Goal: Task Accomplishment & Management: Manage account settings

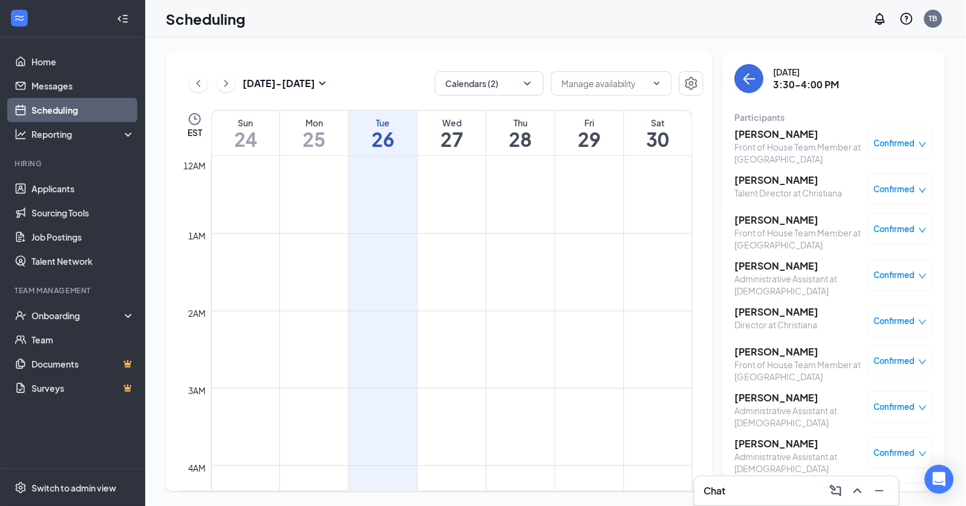
click at [901, 228] on span "Confirmed" at bounding box center [894, 229] width 41 height 12
click at [837, 314] on span "Mark as no-show" at bounding box center [857, 309] width 67 height 13
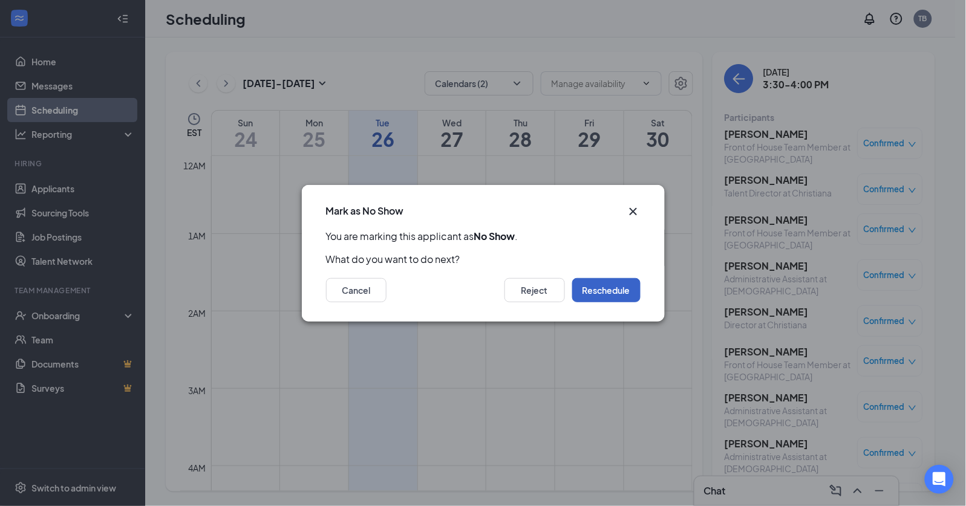
click at [634, 290] on button "Reschedule" at bounding box center [606, 290] width 68 height 24
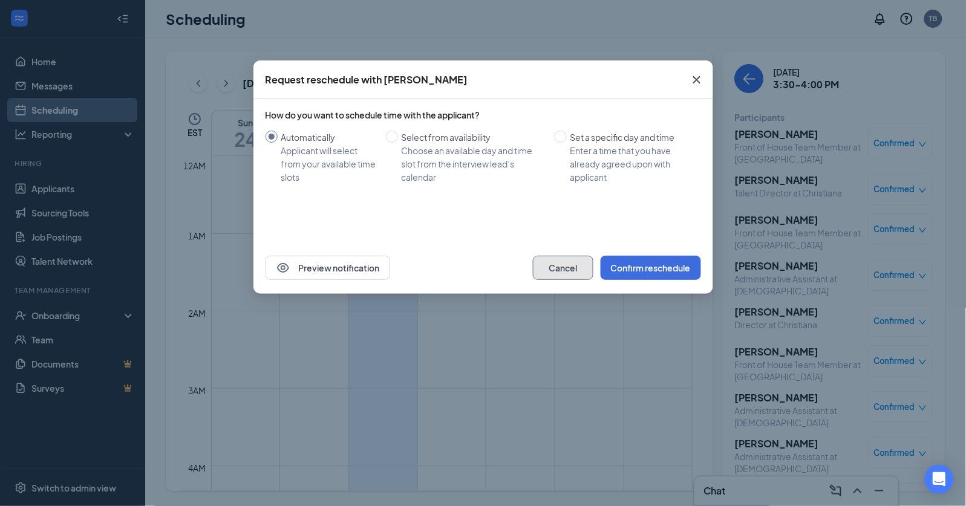
click at [574, 270] on button "Cancel" at bounding box center [563, 268] width 60 height 24
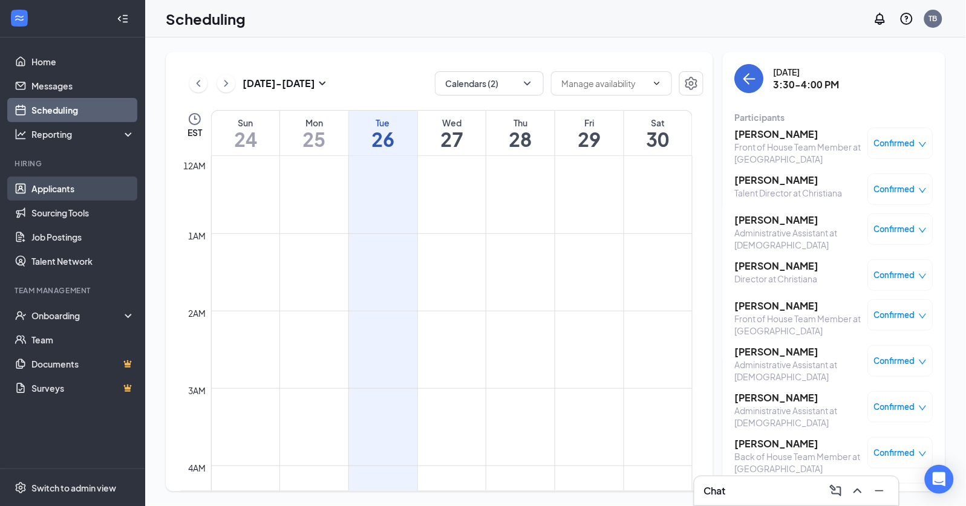
click at [31, 184] on link "Applicants" at bounding box center [82, 189] width 103 height 24
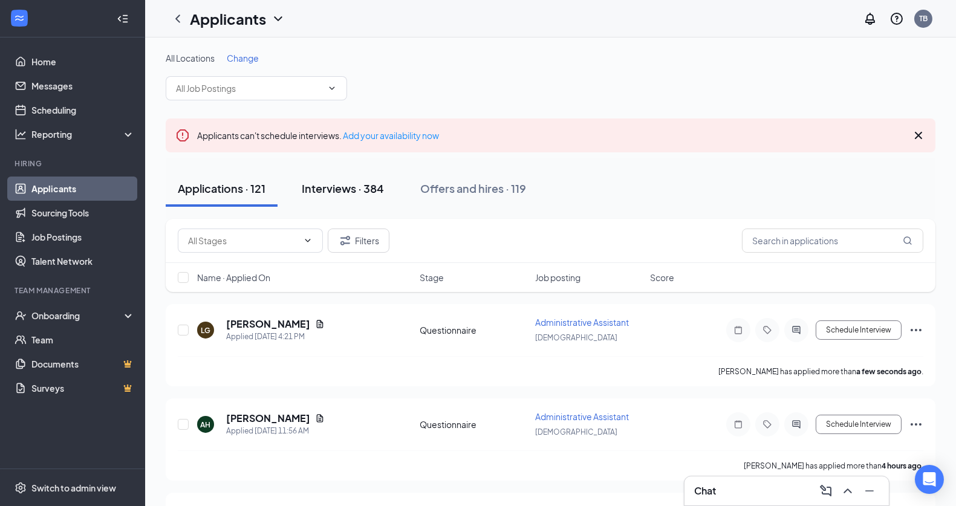
click at [364, 178] on button "Interviews · 384" at bounding box center [343, 188] width 106 height 36
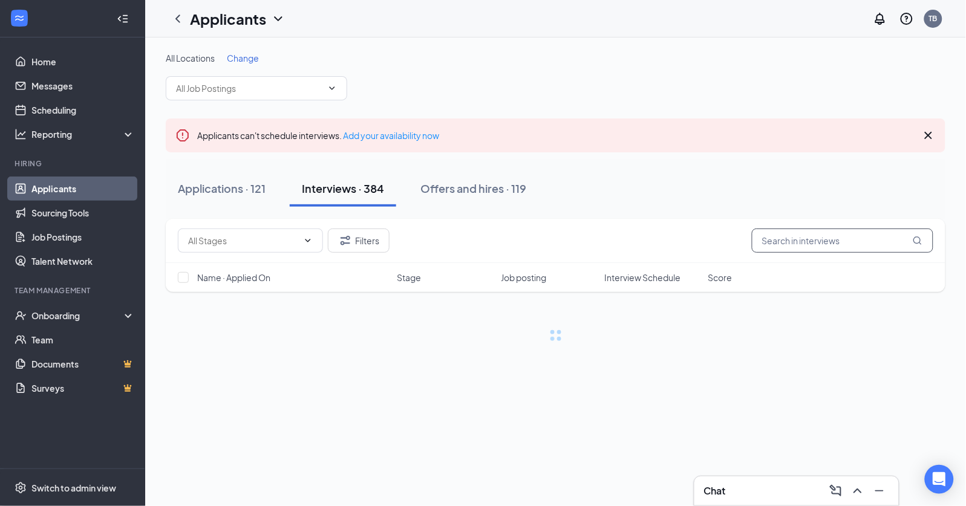
click at [799, 238] on input "text" at bounding box center [841, 241] width 181 height 24
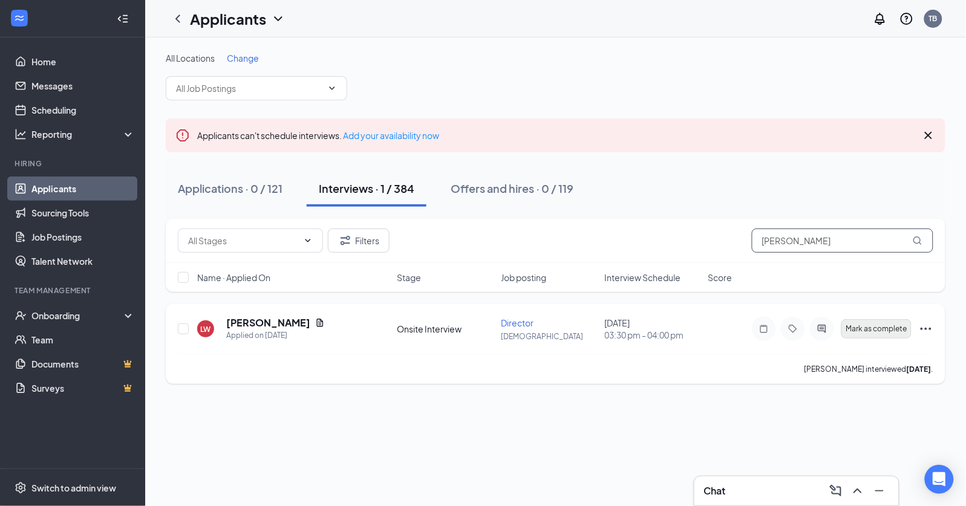
type input "[PERSON_NAME]"
click at [886, 334] on button "Mark as complete" at bounding box center [876, 328] width 70 height 19
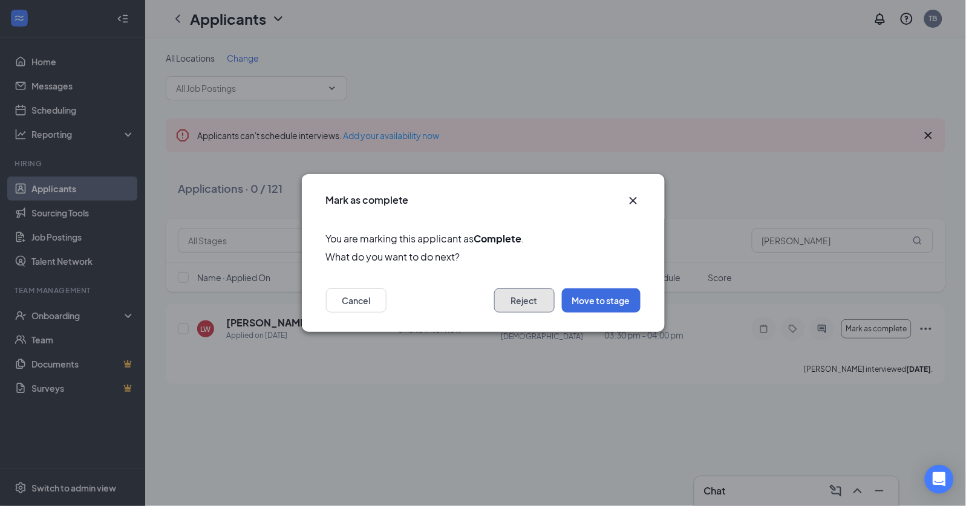
click at [530, 300] on button "Reject" at bounding box center [524, 300] width 60 height 24
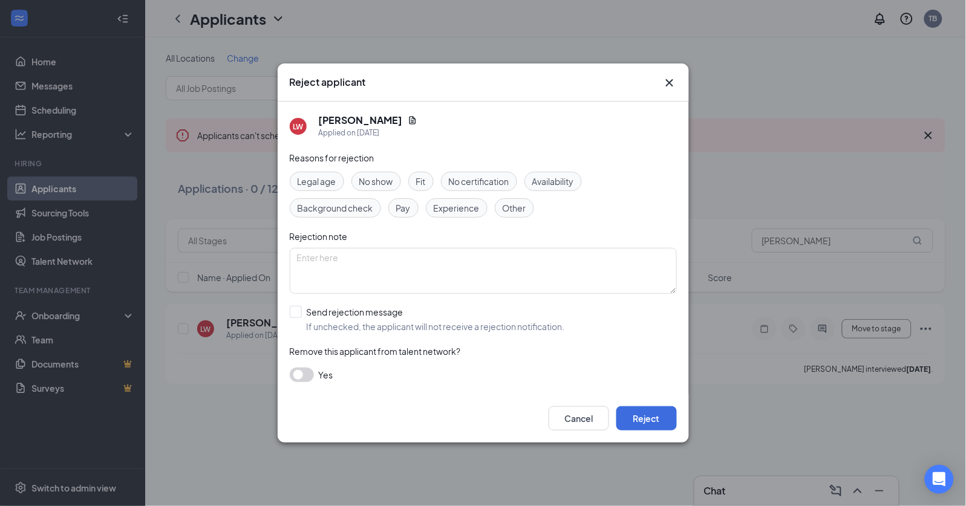
click at [423, 186] on span "Fit" at bounding box center [421, 181] width 10 height 13
click at [537, 189] on div "Availability" at bounding box center [552, 181] width 57 height 19
click at [462, 215] on span "Experience" at bounding box center [456, 207] width 46 height 13
click at [311, 316] on input "Send rejection message If unchecked, the applicant will not receive a rejection…" at bounding box center [427, 319] width 275 height 27
checkbox input "true"
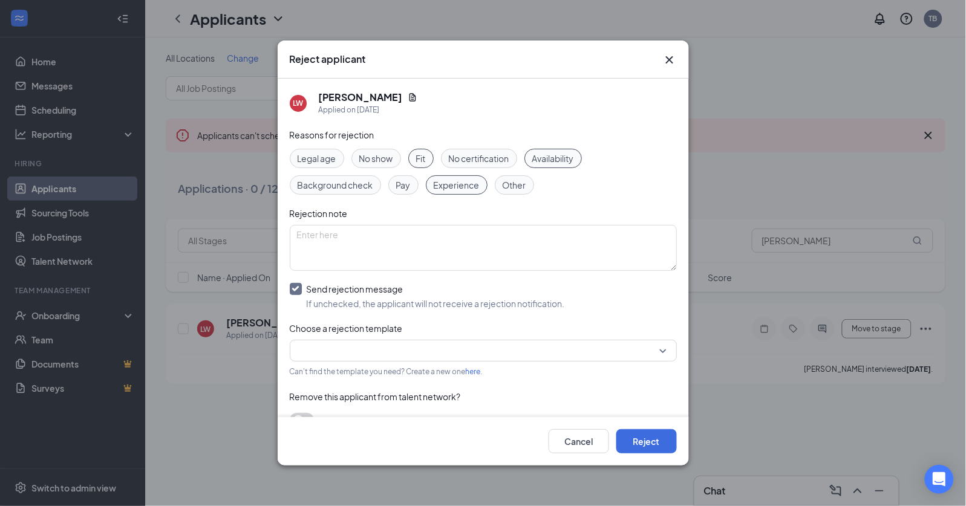
click at [333, 352] on input "search" at bounding box center [479, 350] width 364 height 21
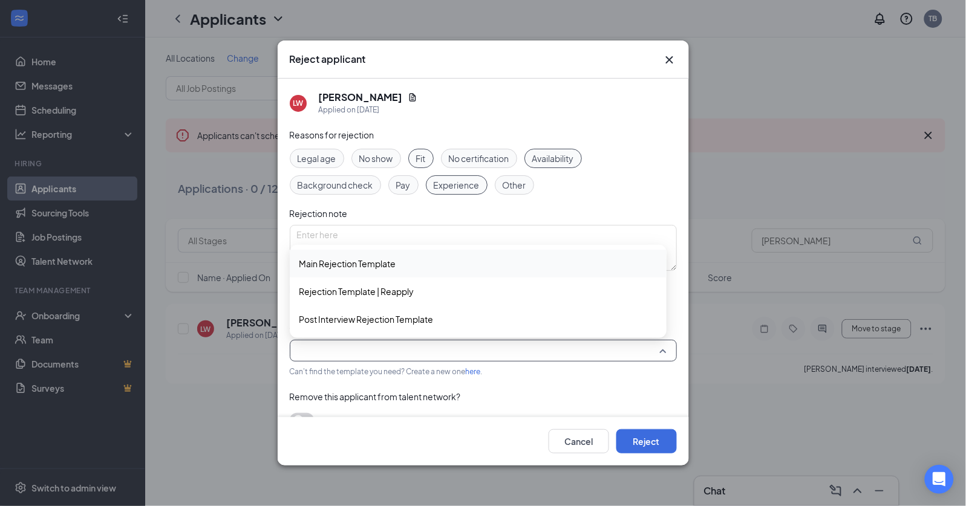
click at [391, 258] on span "Main Rejection Template" at bounding box center [347, 263] width 97 height 13
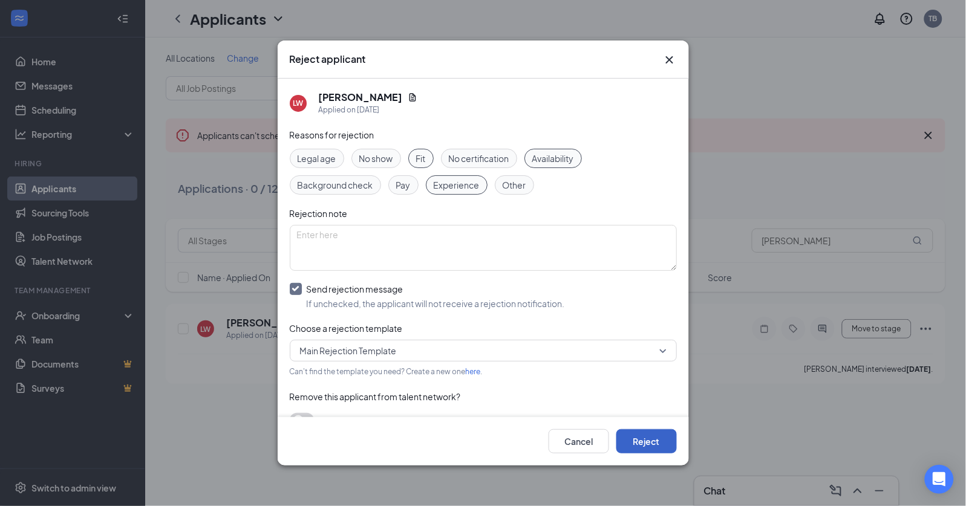
click at [632, 443] on button "Reject" at bounding box center [646, 441] width 60 height 24
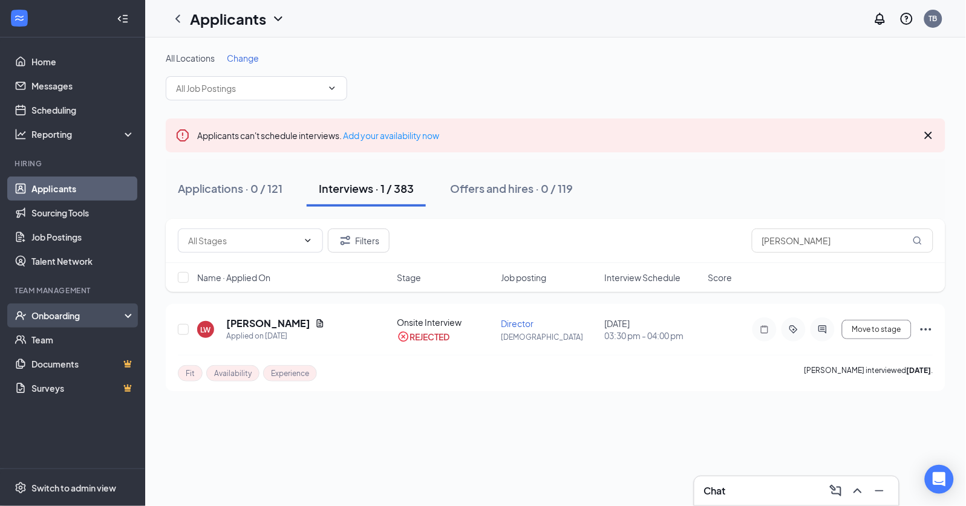
click at [46, 313] on div "Onboarding" at bounding box center [77, 316] width 93 height 12
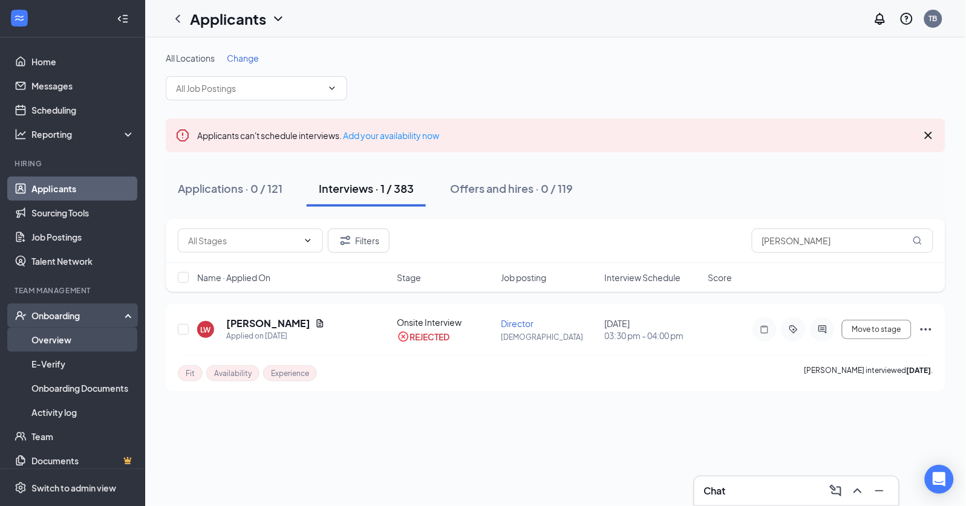
click at [86, 347] on link "Overview" at bounding box center [82, 340] width 103 height 24
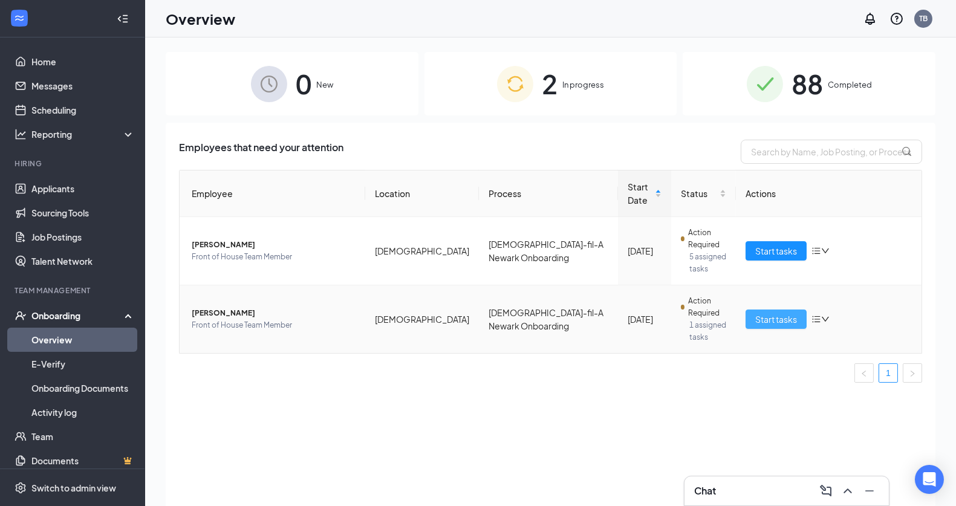
click at [770, 313] on span "Start tasks" at bounding box center [776, 319] width 42 height 13
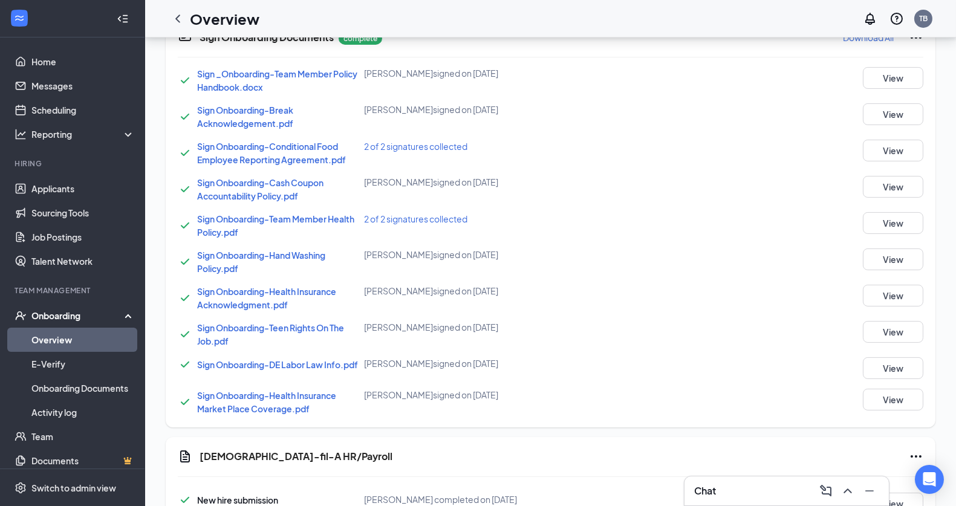
scroll to position [745, 0]
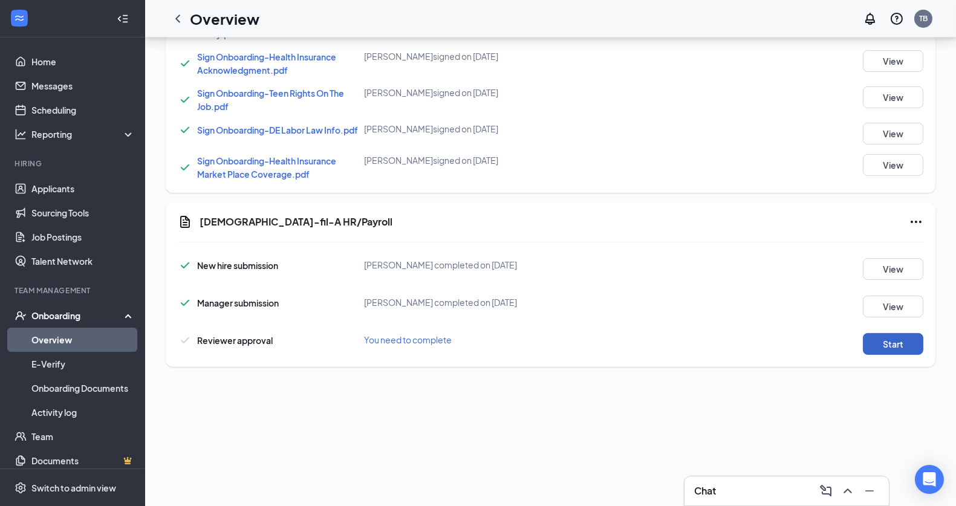
click at [872, 344] on button "Start" at bounding box center [893, 344] width 60 height 22
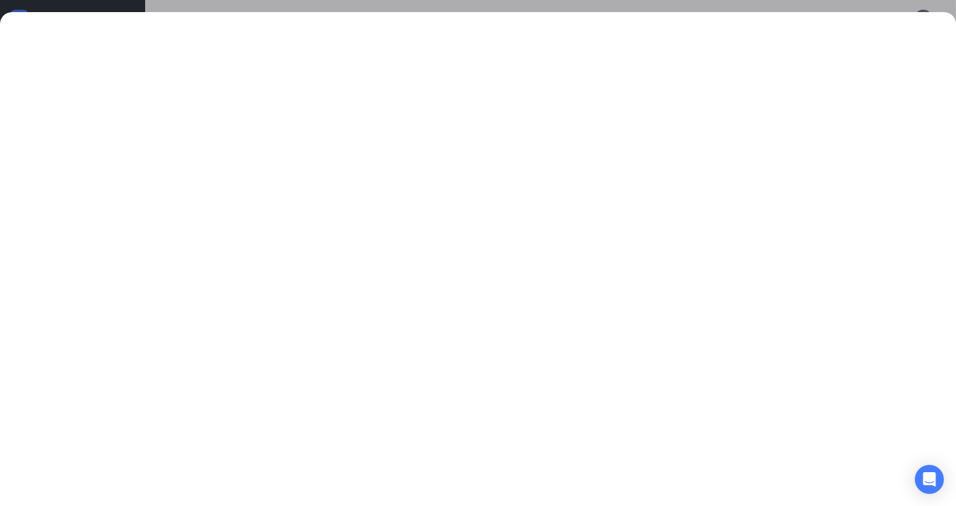
click at [274, 5] on div at bounding box center [478, 253] width 956 height 506
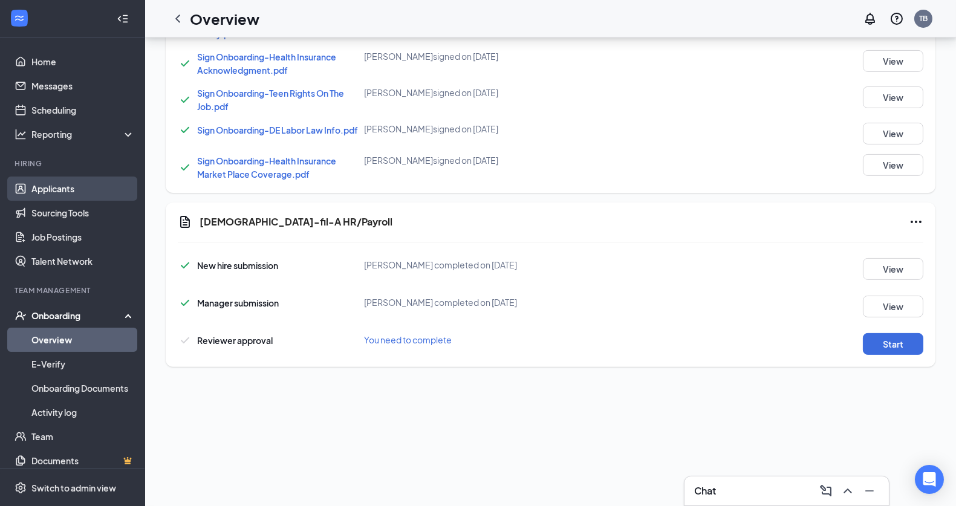
click at [68, 190] on link "Applicants" at bounding box center [82, 189] width 103 height 24
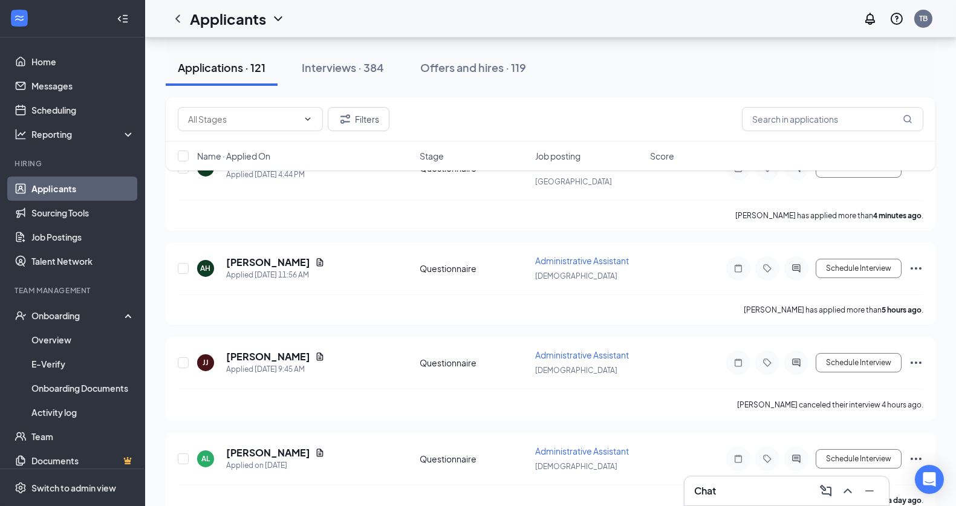
scroll to position [172, 0]
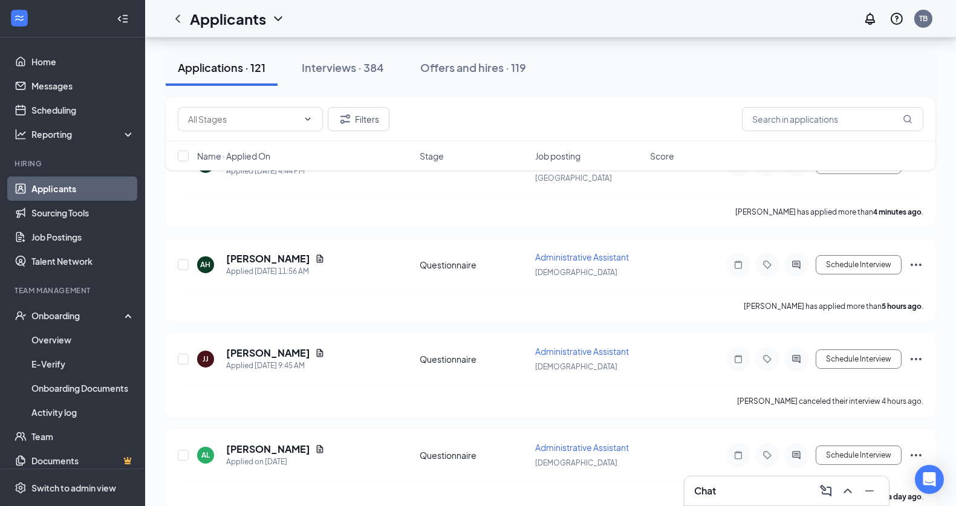
click at [339, 88] on div "Applications · 121 Interviews · 384 Offers and hires · 119" at bounding box center [551, 67] width 770 height 60
click at [351, 70] on div "Interviews · 384" at bounding box center [343, 67] width 82 height 15
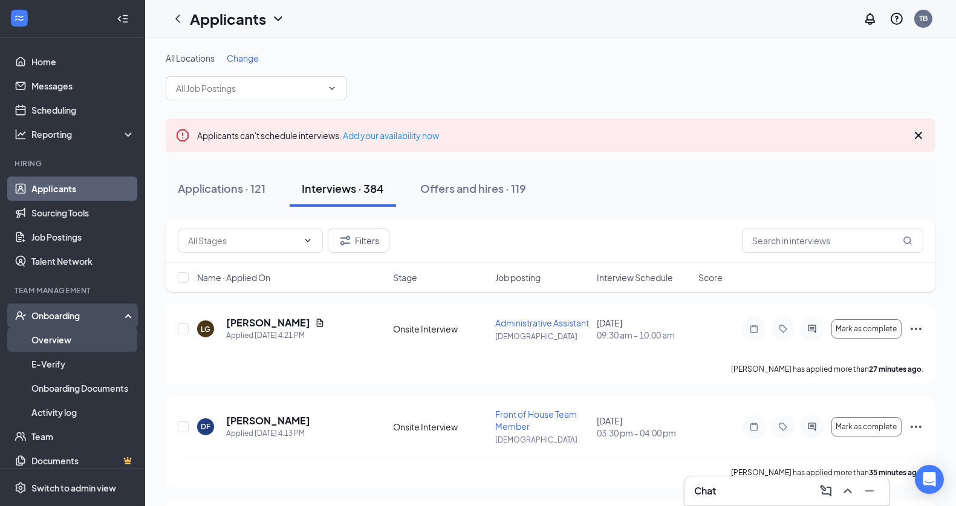
click at [81, 337] on link "Overview" at bounding box center [82, 340] width 103 height 24
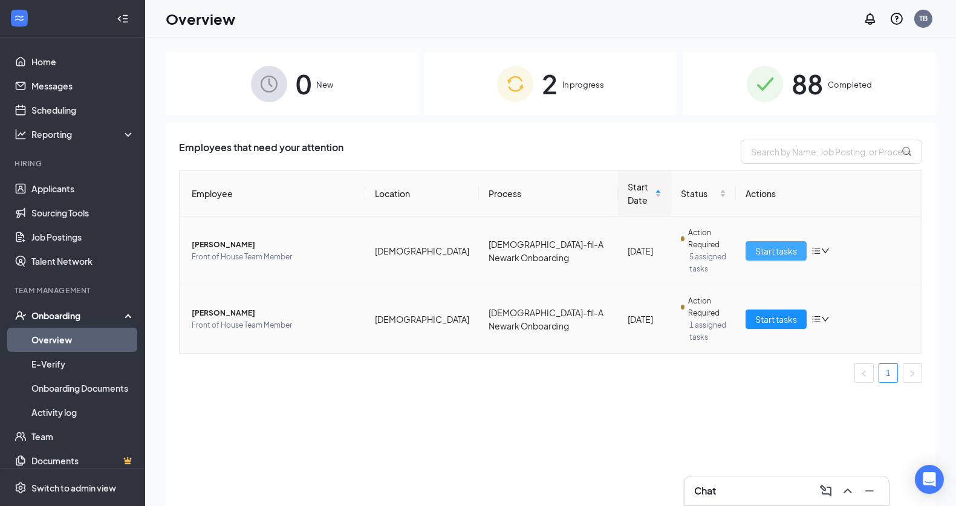
click at [773, 244] on span "Start tasks" at bounding box center [776, 250] width 42 height 13
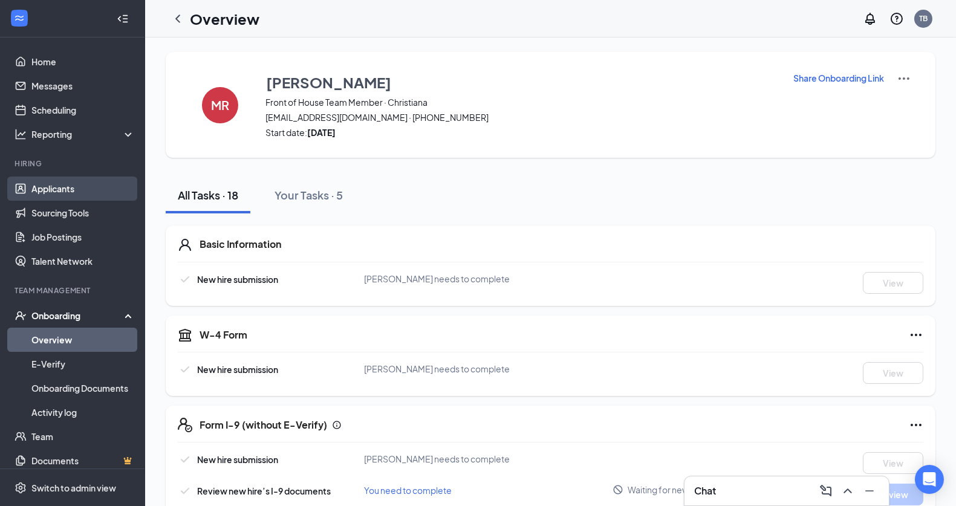
click at [47, 184] on link "Applicants" at bounding box center [82, 189] width 103 height 24
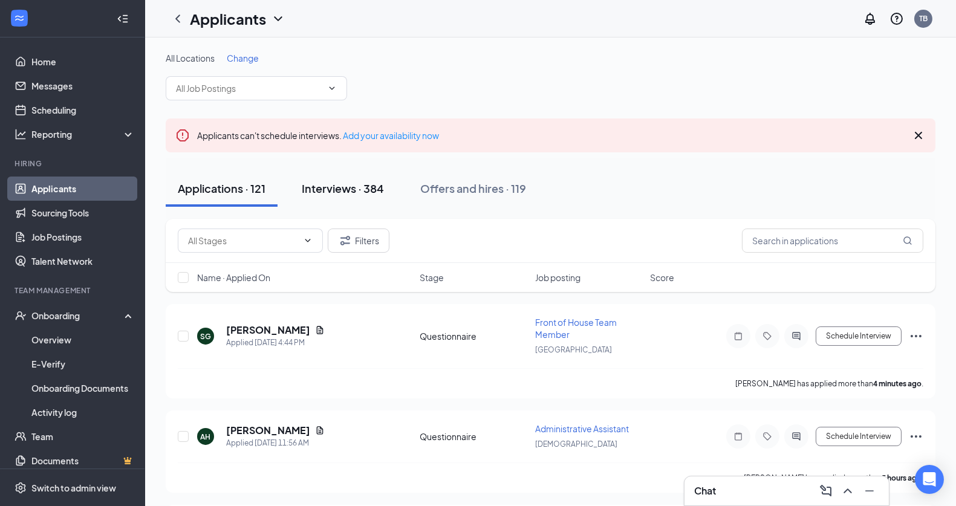
click at [375, 178] on button "Interviews · 384" at bounding box center [343, 188] width 106 height 36
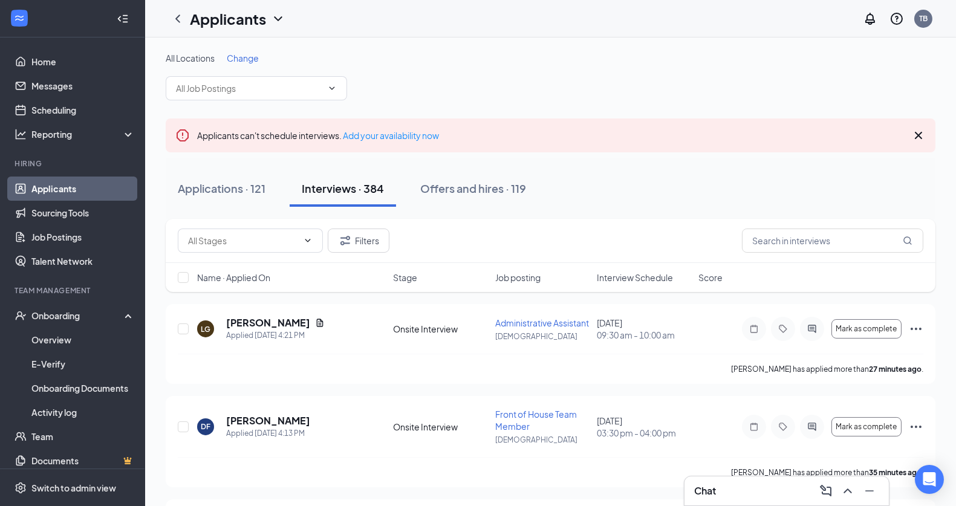
click at [262, 279] on span "Name · Applied On" at bounding box center [233, 277] width 73 height 12
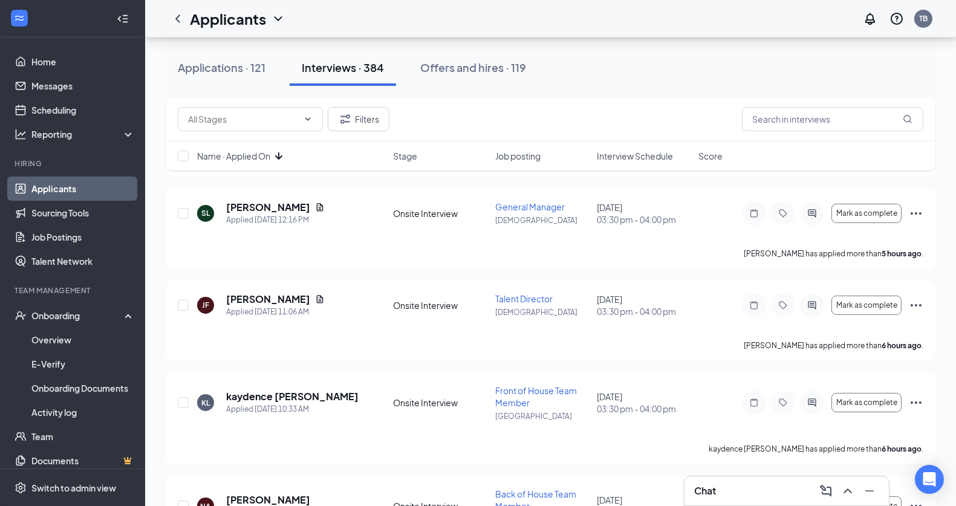
scroll to position [508, 0]
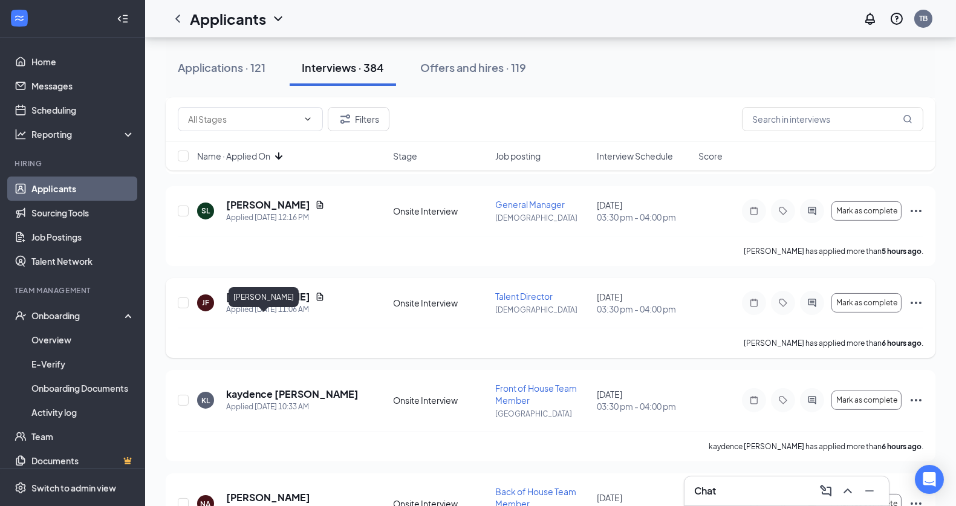
click at [250, 303] on h5 "[PERSON_NAME]" at bounding box center [268, 296] width 84 height 13
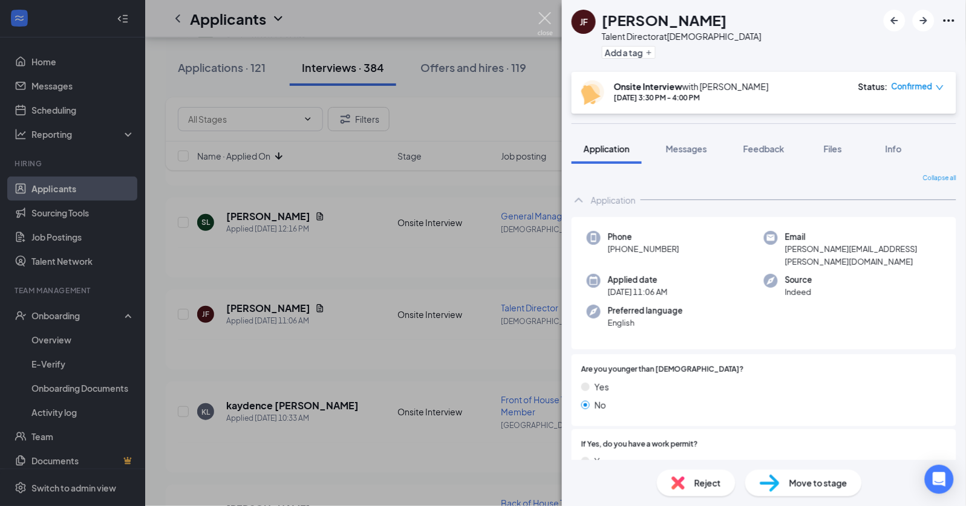
click at [548, 22] on img at bounding box center [544, 24] width 15 height 24
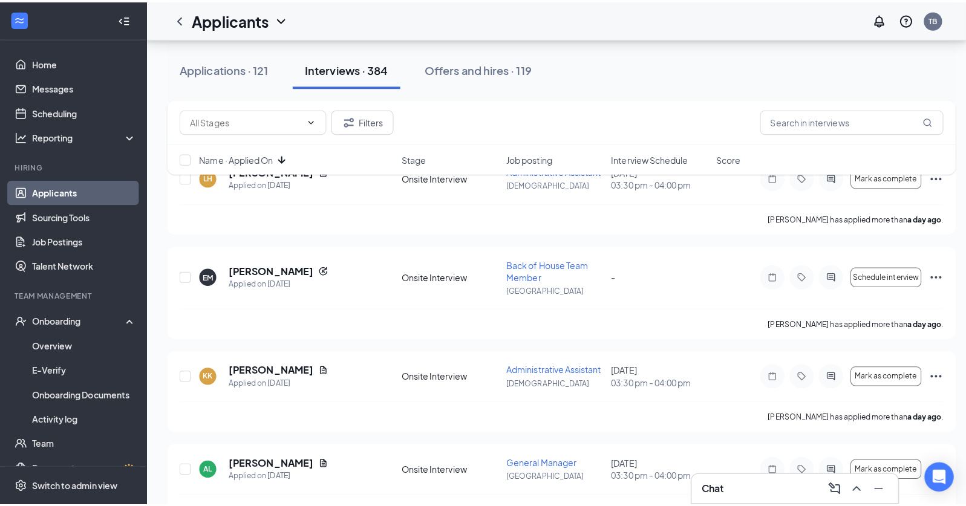
scroll to position [1343, 0]
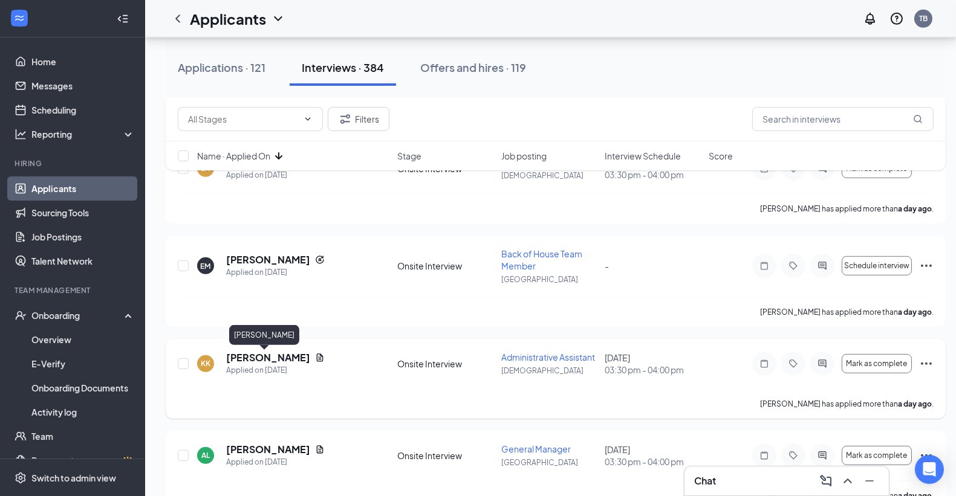
click at [265, 360] on h5 "[PERSON_NAME]" at bounding box center [268, 357] width 84 height 13
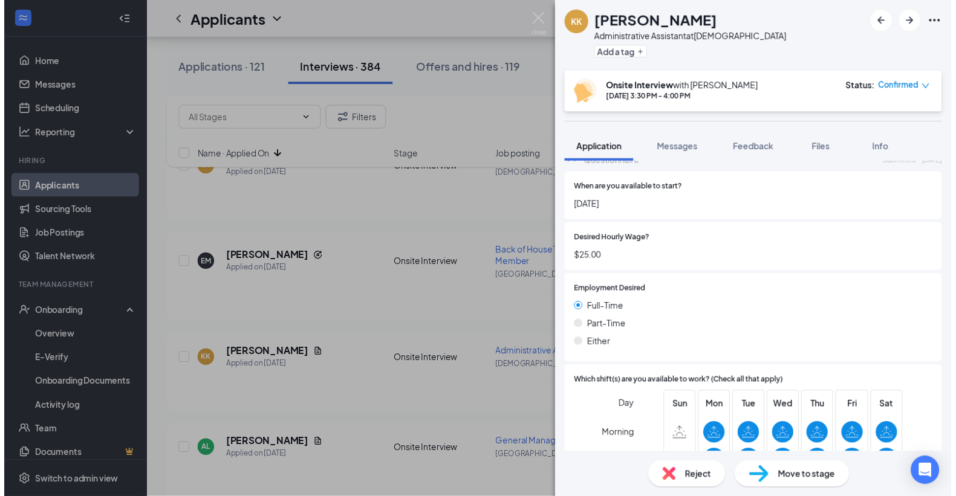
scroll to position [715, 0]
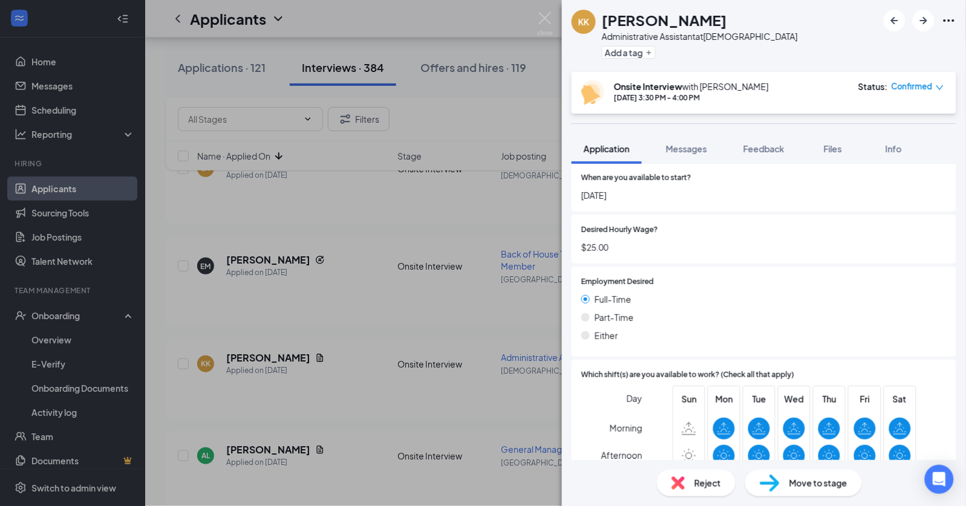
click at [550, 24] on img at bounding box center [544, 24] width 15 height 24
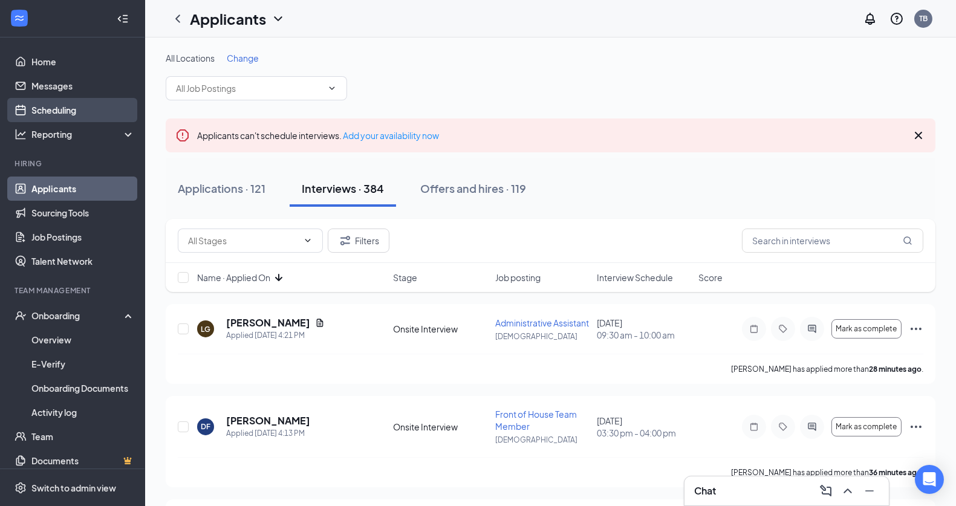
click at [56, 113] on link "Scheduling" at bounding box center [82, 110] width 103 height 24
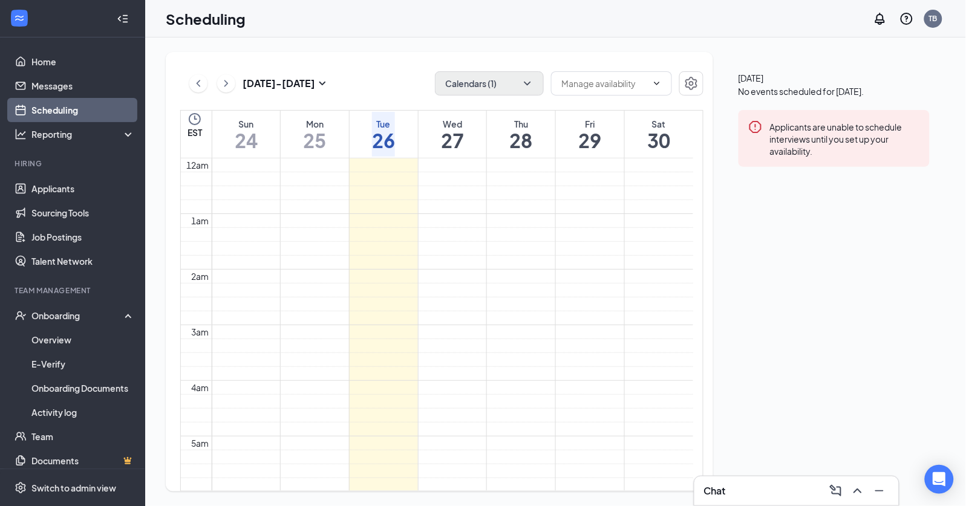
scroll to position [594, 0]
click at [499, 79] on button "Calendars (1)" at bounding box center [489, 83] width 109 height 24
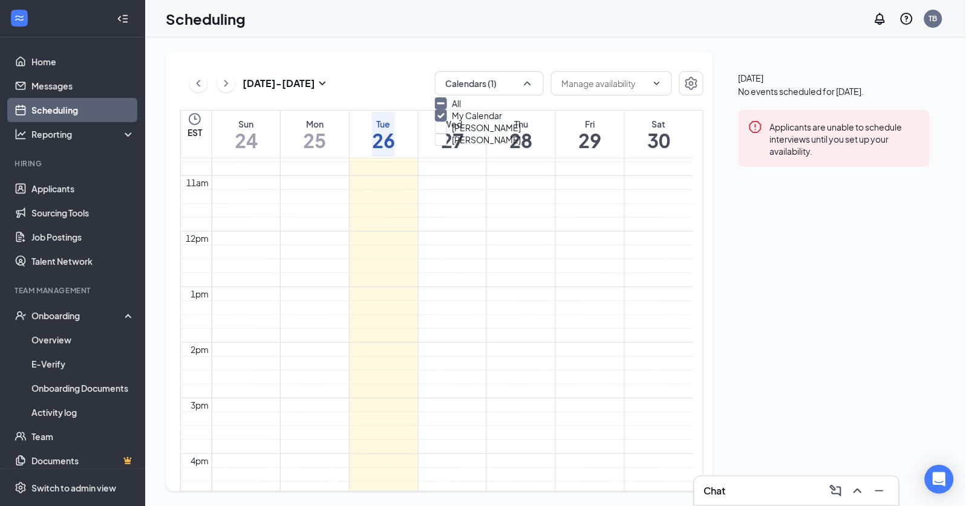
click at [501, 134] on div "[PERSON_NAME]" at bounding box center [489, 128] width 109 height 12
checkbox input "true"
click at [643, 16] on div "Scheduling TB" at bounding box center [555, 18] width 820 height 37
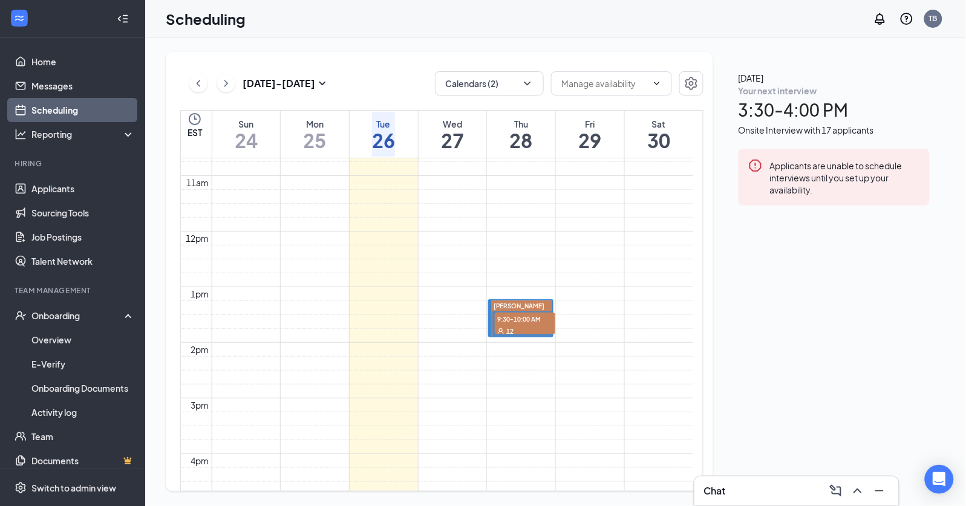
click at [886, 206] on div "Applicants are unable to schedule interviews until you set up your availability." at bounding box center [833, 177] width 191 height 57
click at [891, 85] on span "[DATE]" at bounding box center [833, 77] width 191 height 13
click at [889, 97] on div "Your next interview" at bounding box center [833, 91] width 191 height 12
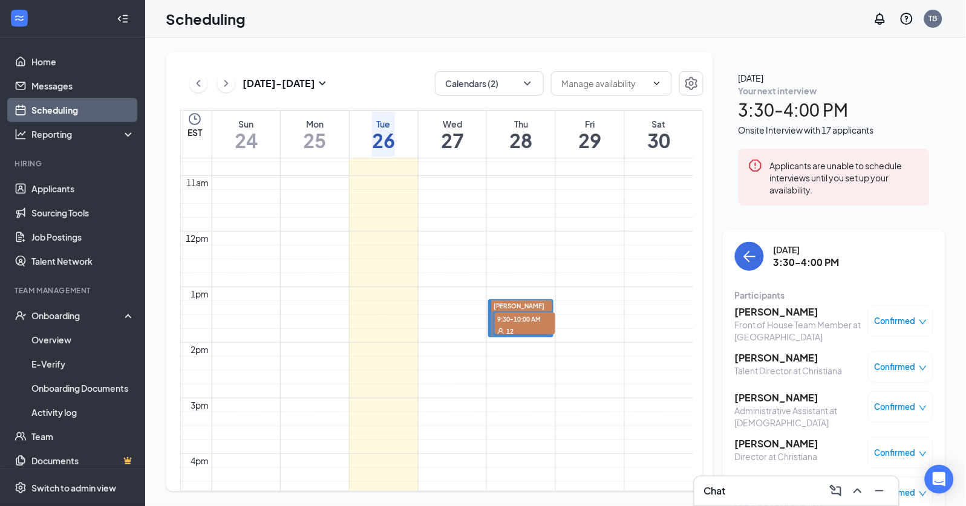
click at [896, 487] on span "Confirmed" at bounding box center [894, 493] width 41 height 12
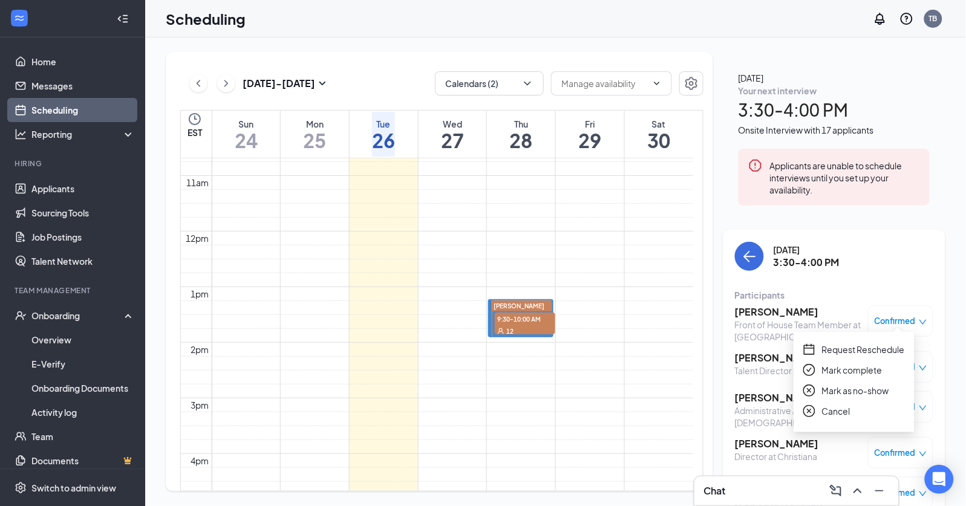
click at [843, 398] on div "Request Reschedule Mark complete Mark as no-show Cancel" at bounding box center [854, 380] width 102 height 75
click at [842, 389] on span "Mark as no-show" at bounding box center [855, 390] width 67 height 13
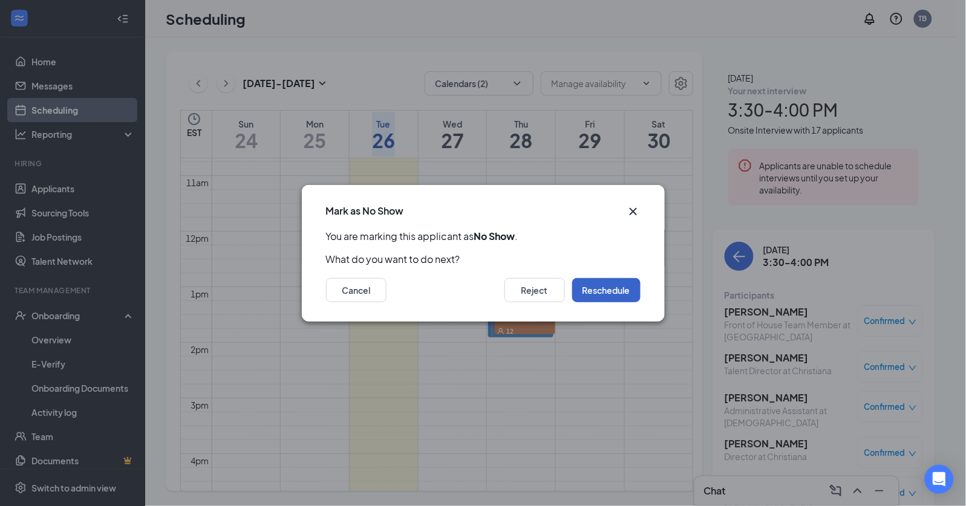
click at [608, 290] on button "Reschedule" at bounding box center [606, 290] width 68 height 24
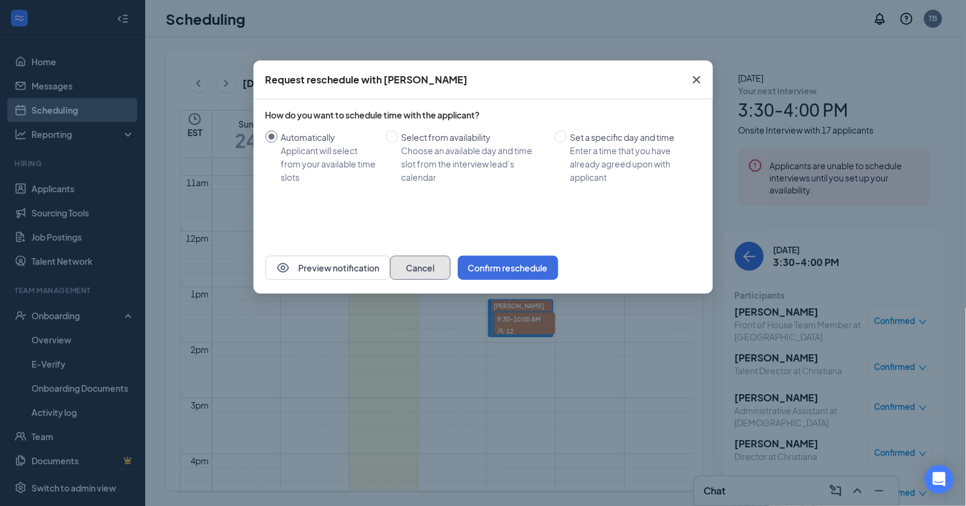
click at [450, 274] on button "Cancel" at bounding box center [420, 268] width 60 height 24
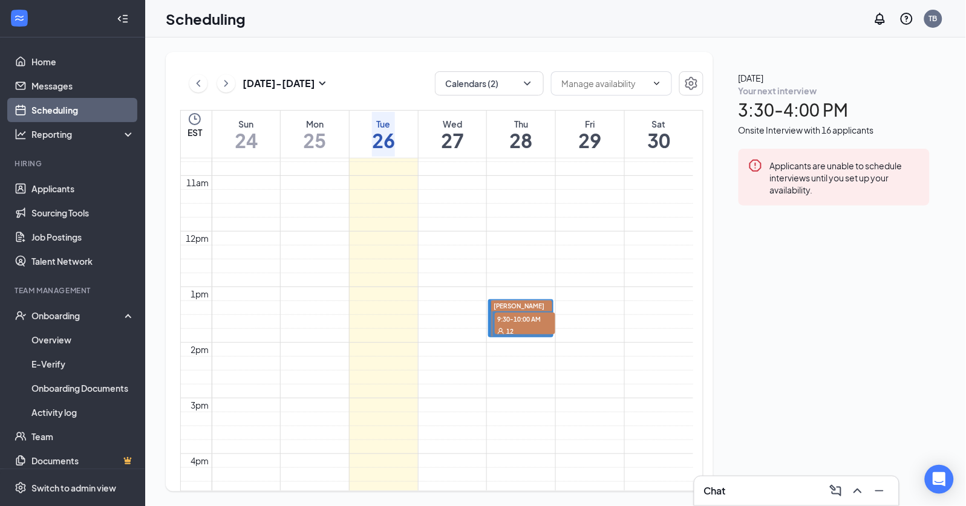
click at [781, 123] on h1 "3:30 - 4:00 PM" at bounding box center [833, 110] width 191 height 27
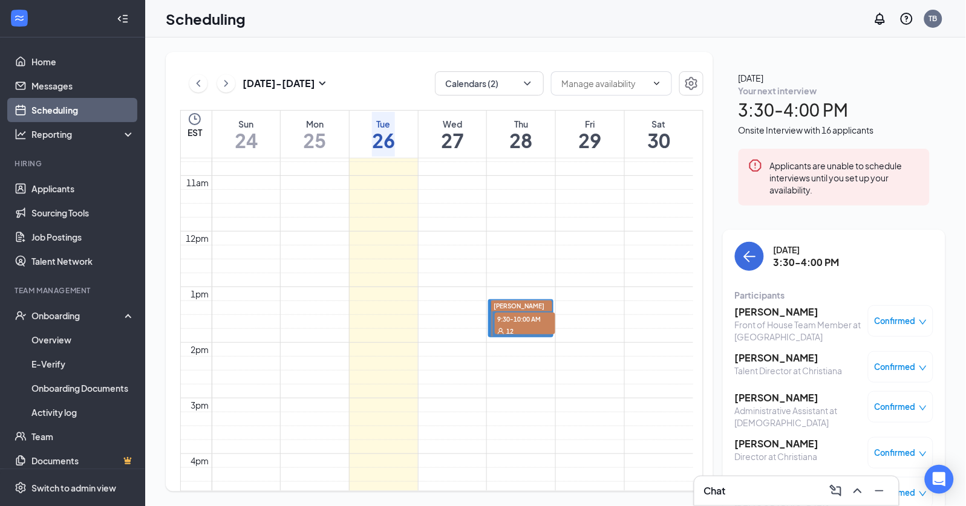
scroll to position [63, 0]
click at [889, 437] on div "Confirmed" at bounding box center [900, 452] width 65 height 31
click at [903, 447] on span "Confirmed" at bounding box center [894, 453] width 41 height 12
click at [837, 288] on span "Mark as no-show" at bounding box center [852, 287] width 67 height 13
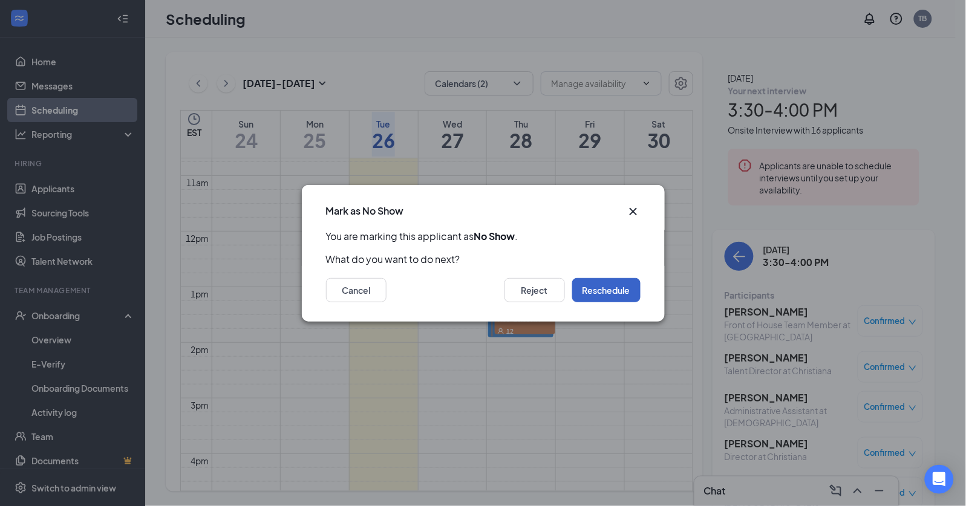
click at [606, 279] on button "Reschedule" at bounding box center [606, 290] width 68 height 24
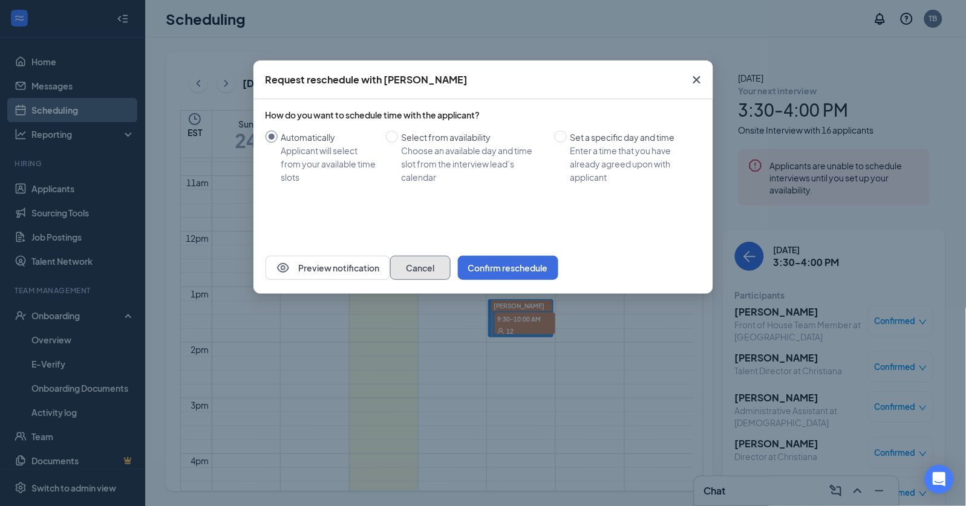
click at [450, 269] on button "Cancel" at bounding box center [420, 268] width 60 height 24
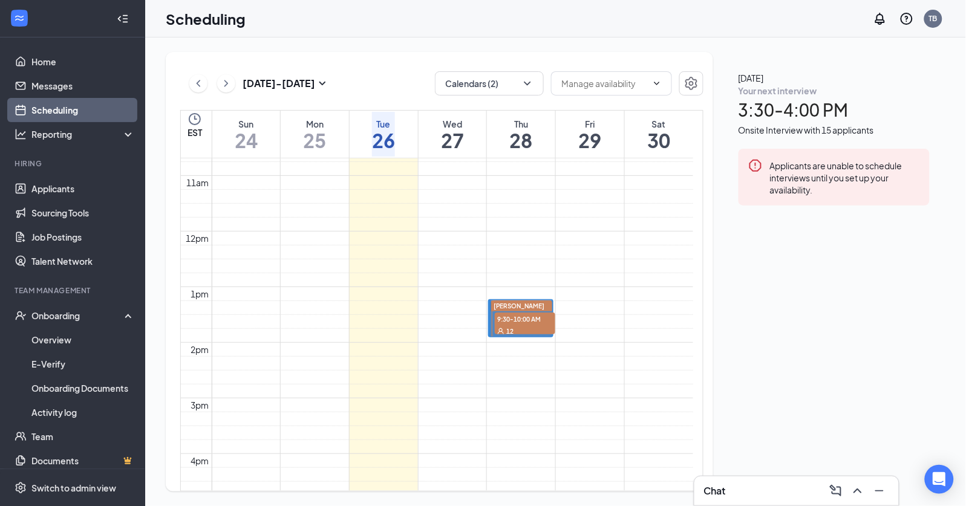
click at [800, 97] on div "Your next interview" at bounding box center [833, 91] width 191 height 12
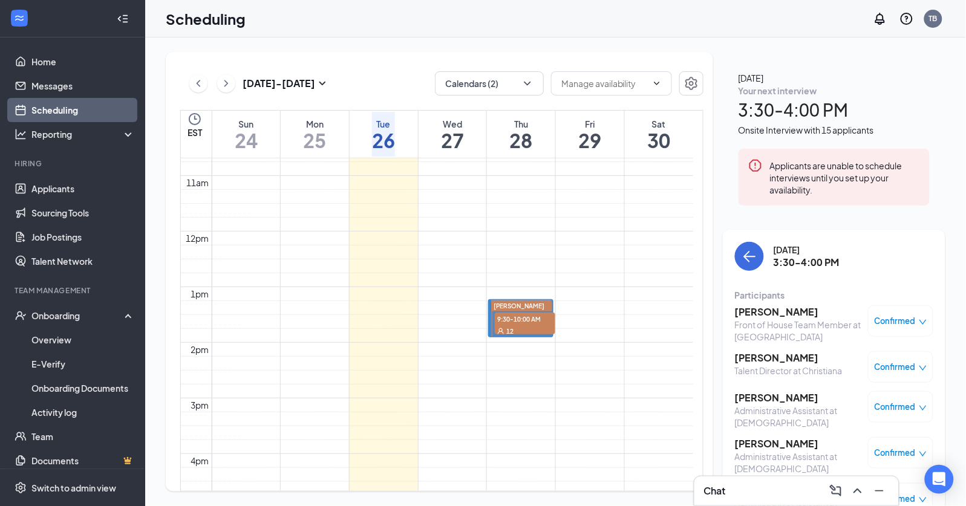
scroll to position [196, 0]
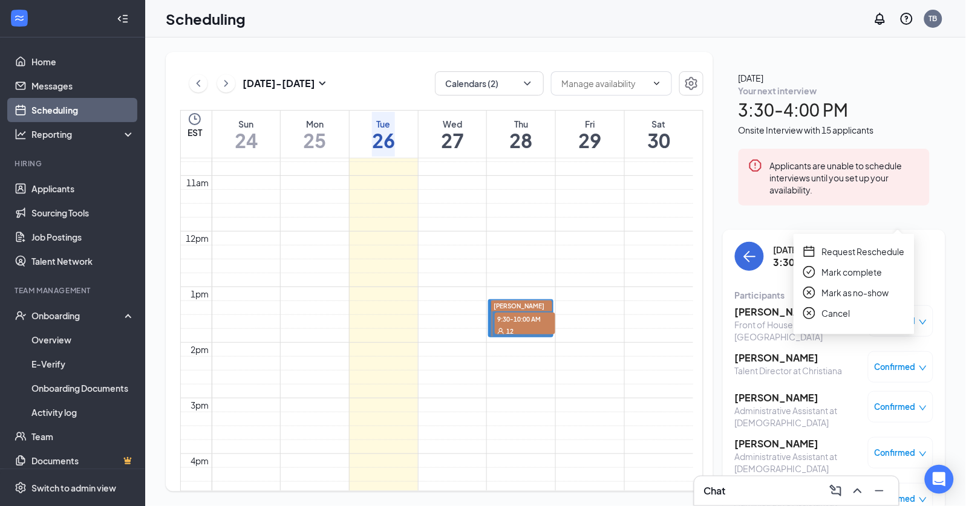
click at [824, 289] on span "Mark as no-show" at bounding box center [855, 292] width 67 height 13
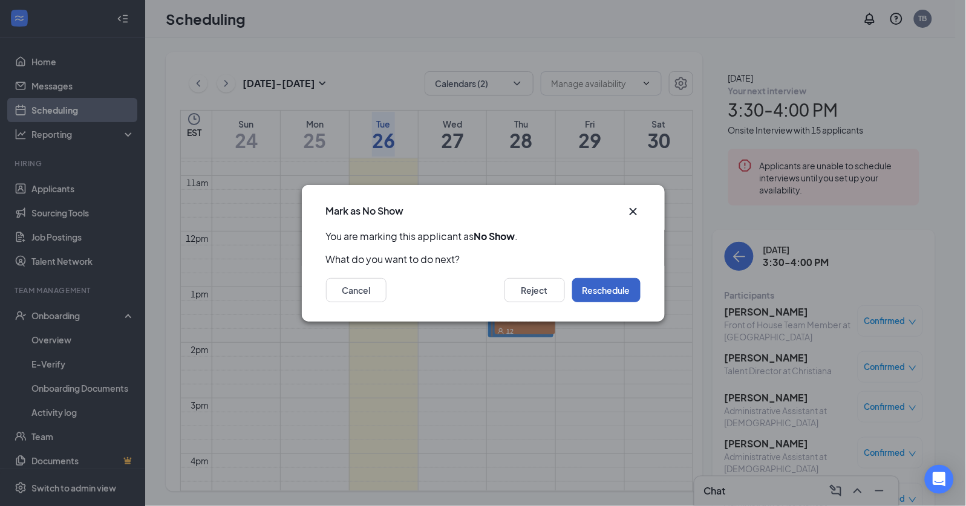
click at [600, 286] on button "Reschedule" at bounding box center [606, 290] width 68 height 24
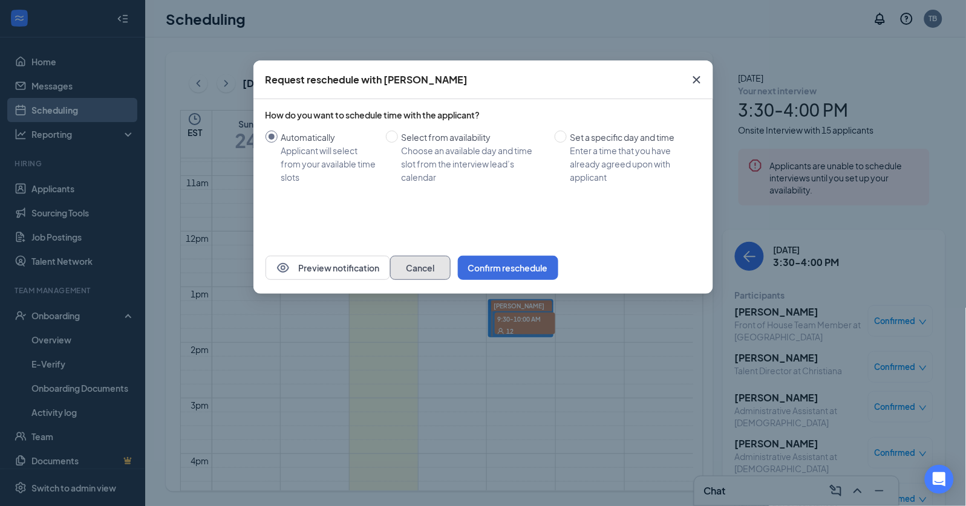
click at [450, 275] on button "Cancel" at bounding box center [420, 268] width 60 height 24
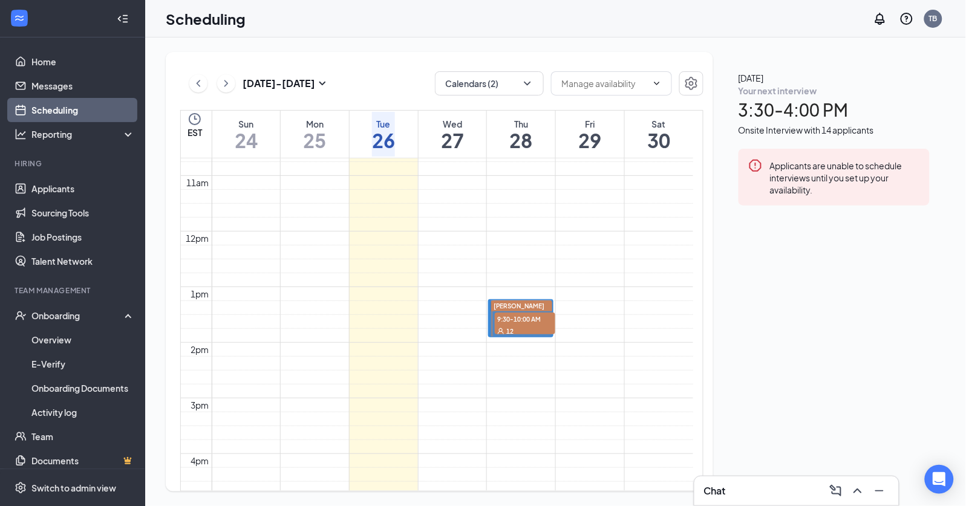
click at [817, 116] on div "Your next interview 3:30 - 4:00 PM Onsite Interview with 14 applicants" at bounding box center [833, 111] width 191 height 52
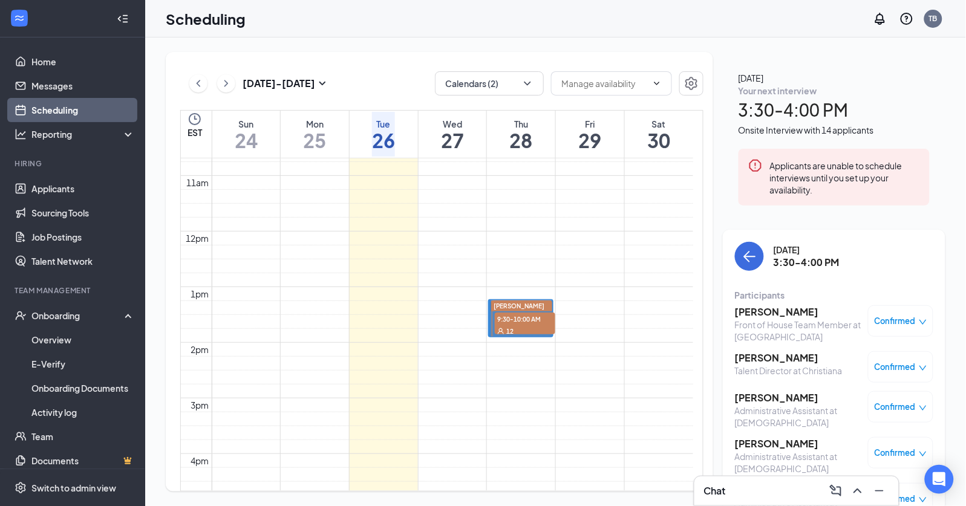
scroll to position [219, 0]
click at [858, 360] on span "Mark as no-show" at bounding box center [855, 355] width 67 height 13
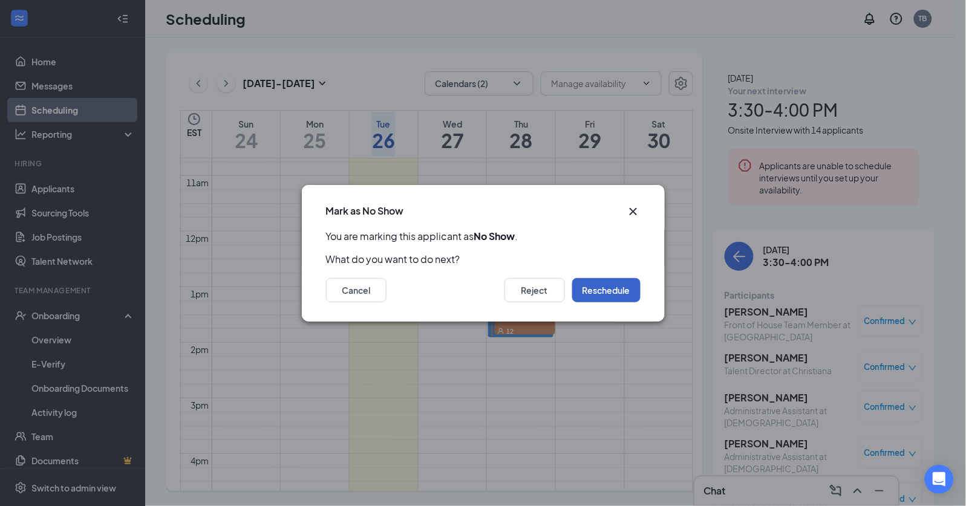
click at [622, 285] on button "Reschedule" at bounding box center [606, 290] width 68 height 24
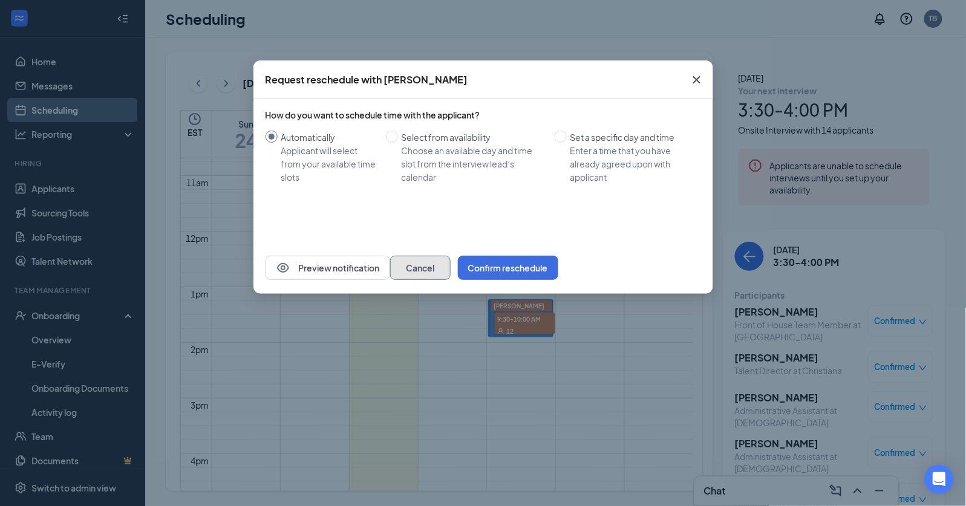
click at [450, 270] on button "Cancel" at bounding box center [420, 268] width 60 height 24
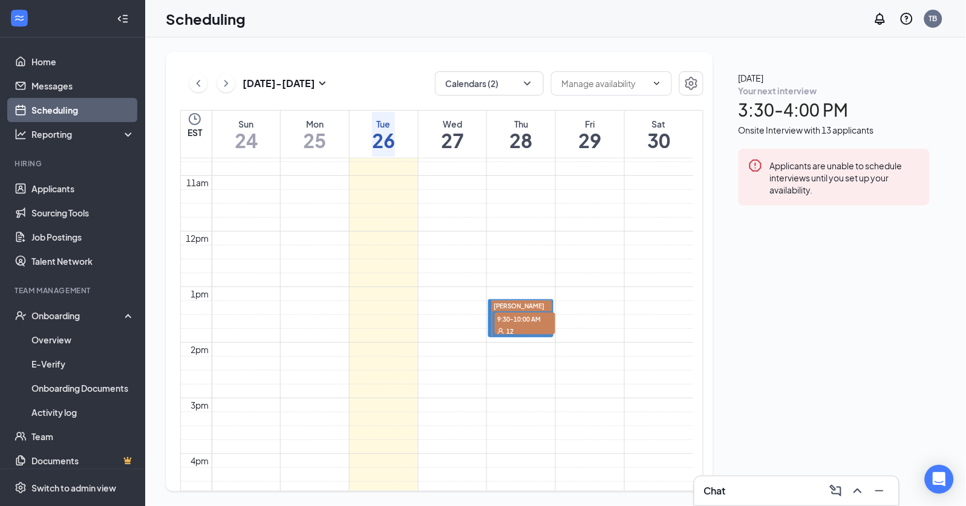
click at [783, 137] on div "Onsite Interview with 13 applicants" at bounding box center [833, 129] width 191 height 13
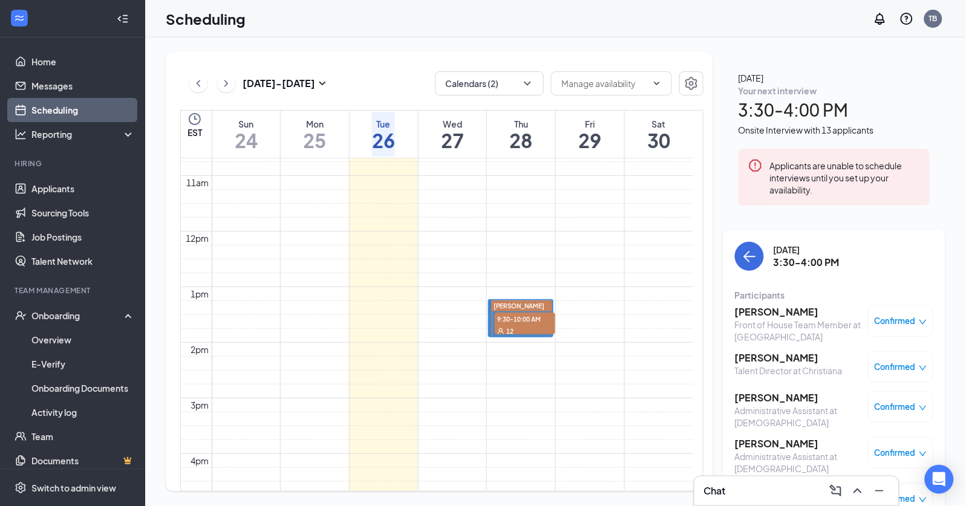
click at [918, 496] on icon "down" at bounding box center [922, 500] width 8 height 8
click at [836, 399] on span "Mark as no-show" at bounding box center [855, 396] width 67 height 13
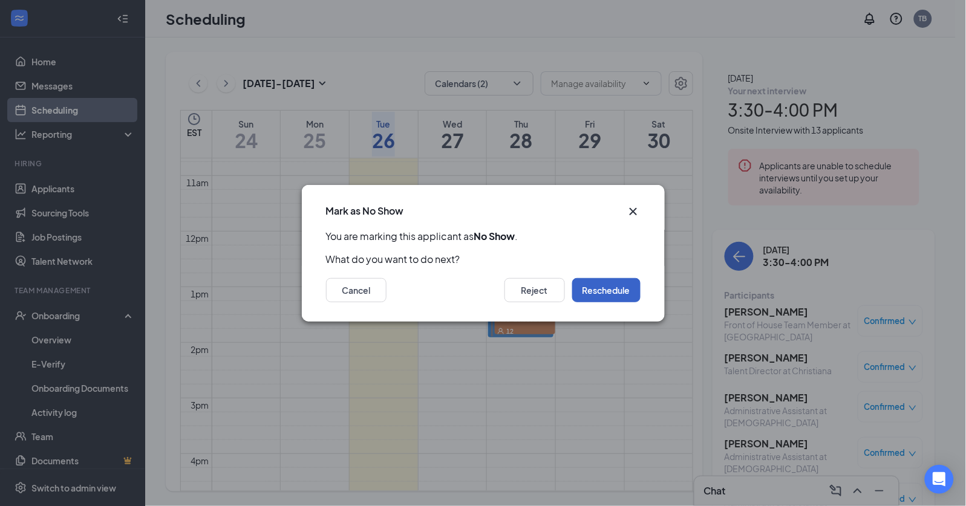
click at [606, 280] on button "Reschedule" at bounding box center [606, 290] width 68 height 24
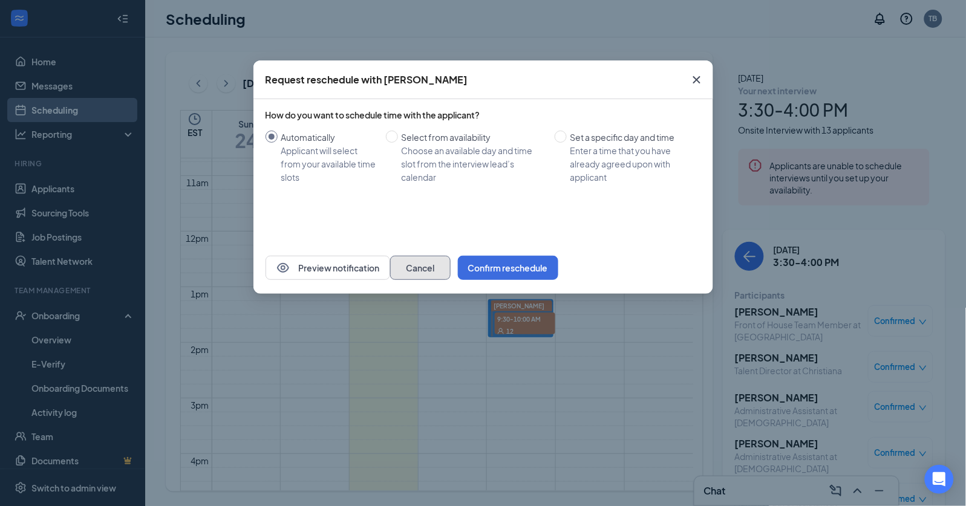
click at [450, 261] on button "Cancel" at bounding box center [420, 268] width 60 height 24
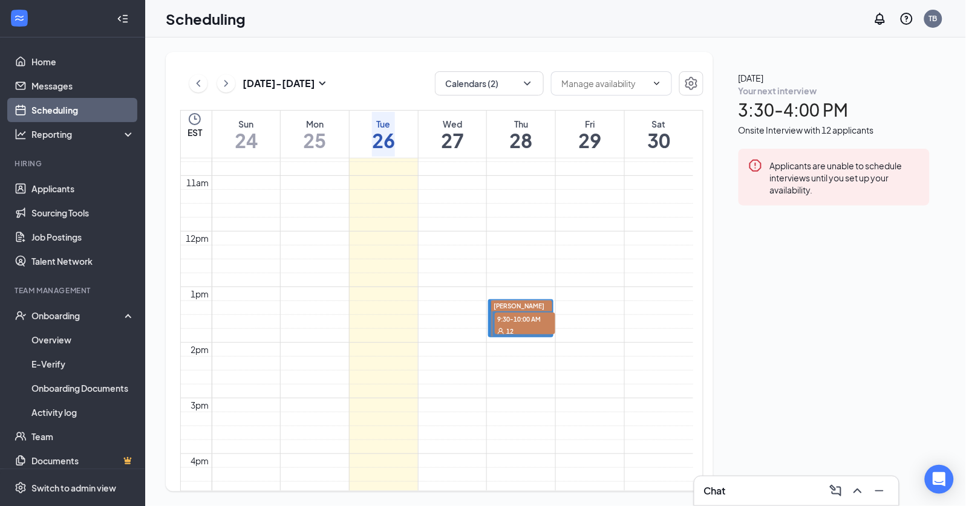
click at [826, 97] on div "Your next interview" at bounding box center [833, 91] width 191 height 12
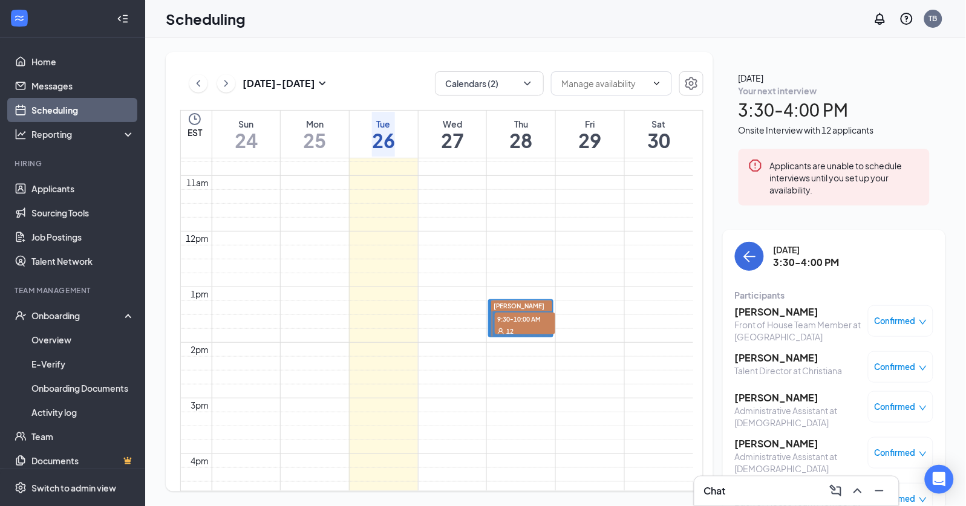
click at [888, 447] on span "Confirmed" at bounding box center [894, 453] width 41 height 12
click at [836, 348] on span "Mark as no-show" at bounding box center [855, 350] width 67 height 13
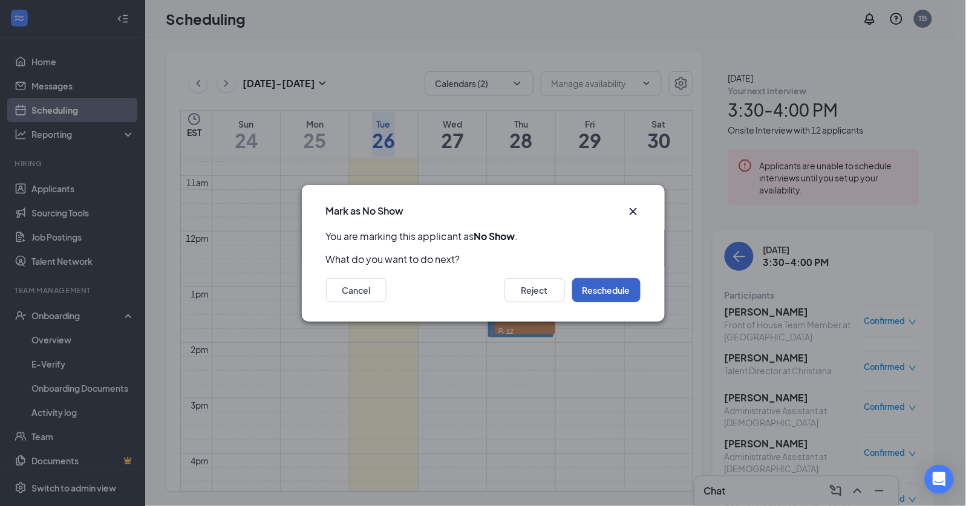
click at [591, 291] on button "Reschedule" at bounding box center [606, 290] width 68 height 24
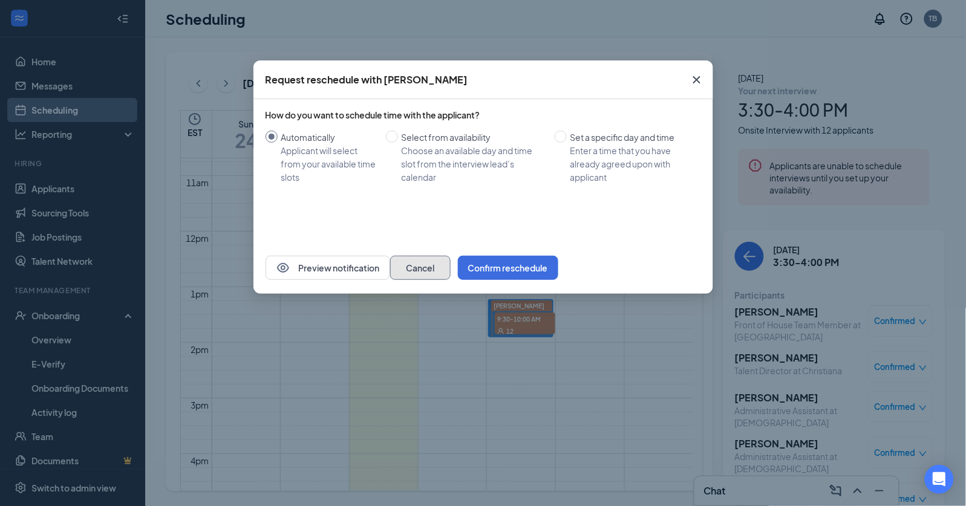
click at [450, 269] on button "Cancel" at bounding box center [420, 268] width 60 height 24
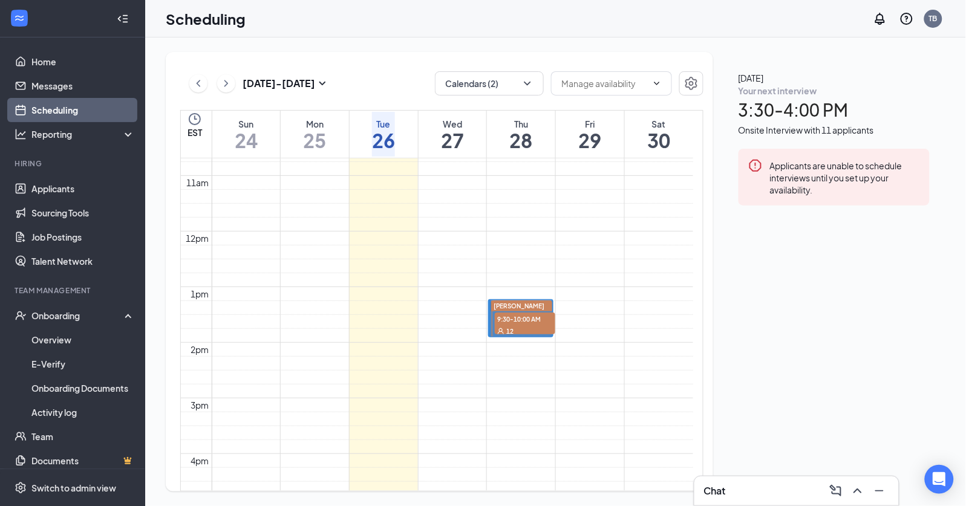
click at [807, 137] on div "Your next interview 3:30 - 4:00 PM Onsite Interview with 11 applicants" at bounding box center [833, 111] width 191 height 52
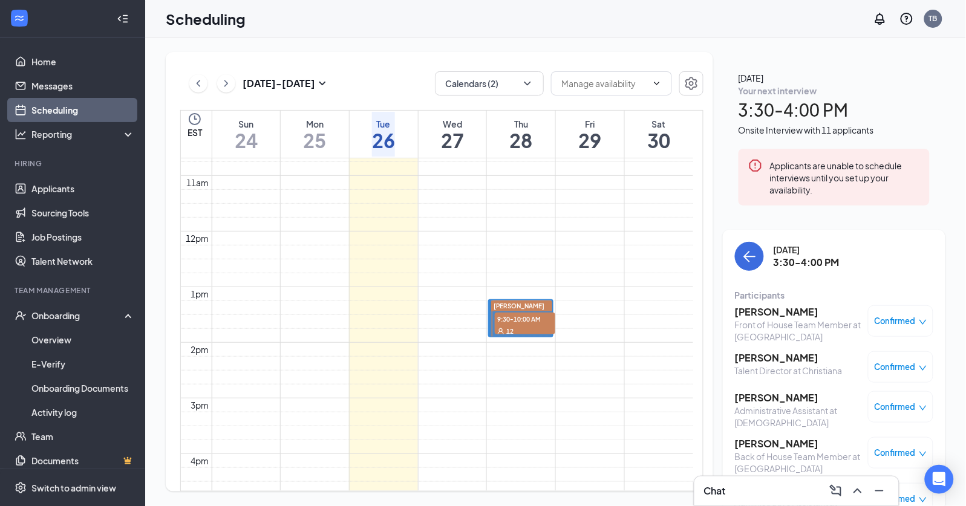
scroll to position [22, 0]
click at [906, 493] on span "Confirmed" at bounding box center [894, 499] width 41 height 12
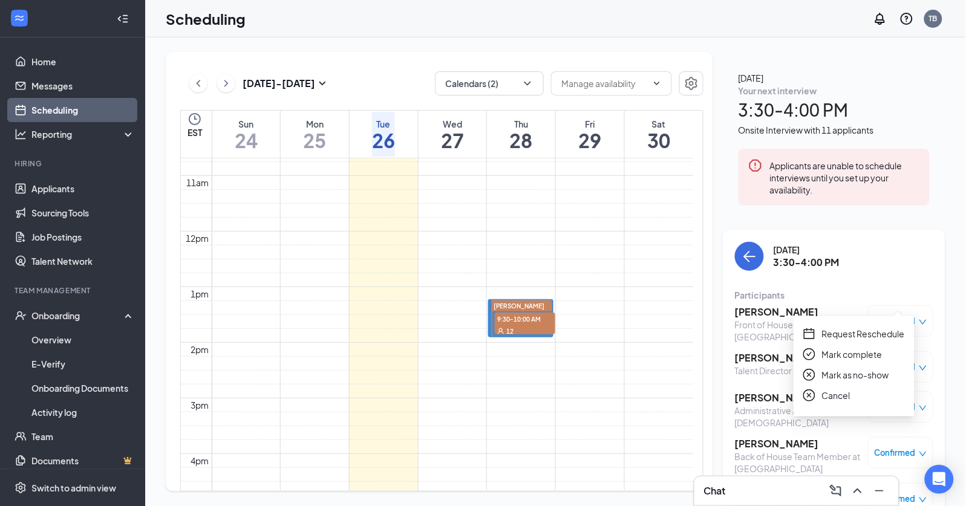
click at [856, 376] on span "Mark as no-show" at bounding box center [855, 374] width 67 height 13
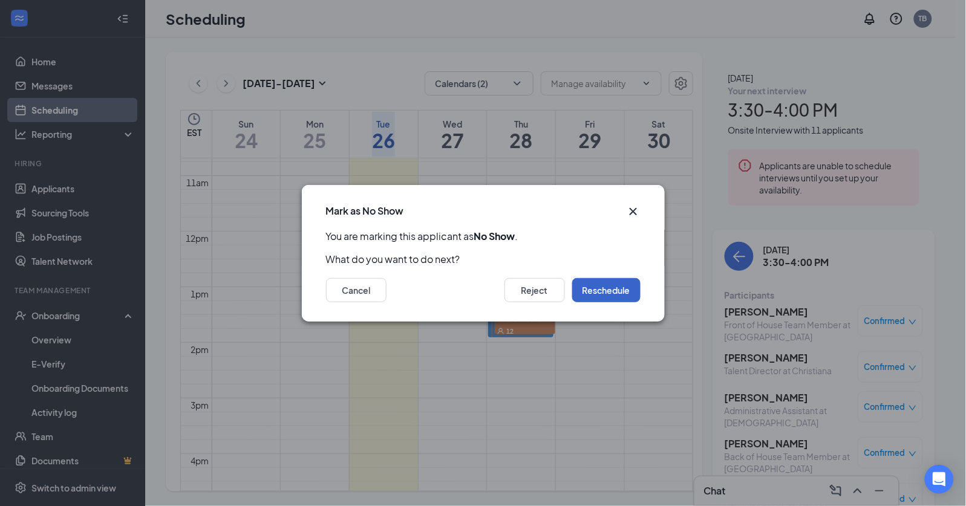
click at [596, 297] on button "Reschedule" at bounding box center [606, 290] width 68 height 24
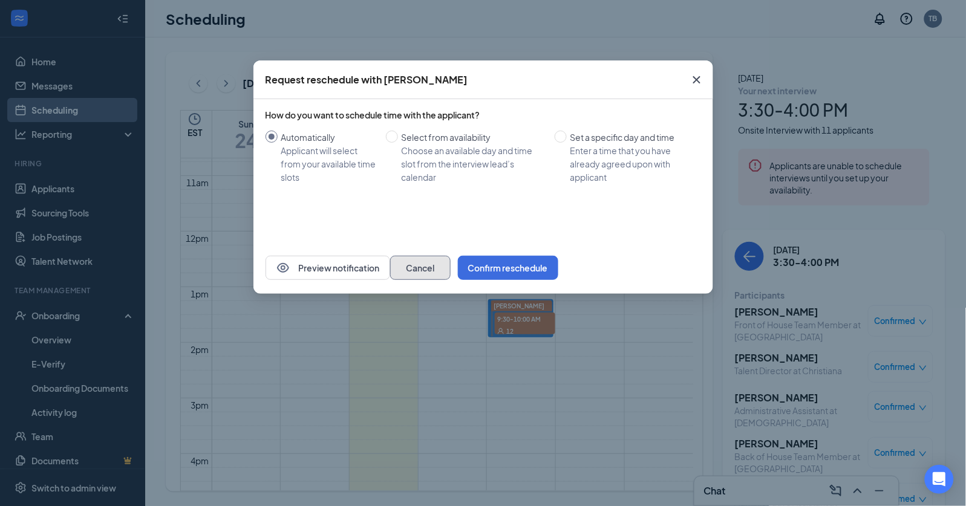
click at [450, 269] on button "Cancel" at bounding box center [420, 268] width 60 height 24
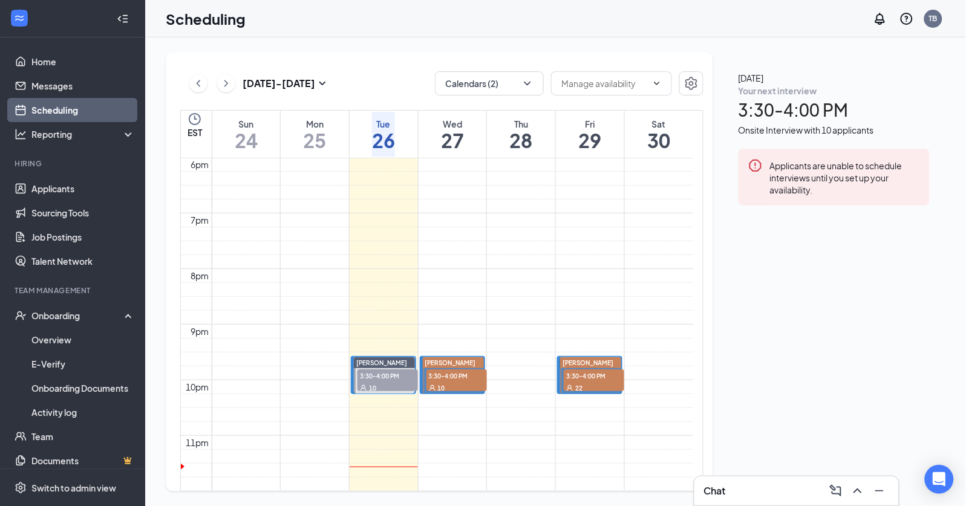
scroll to position [1159, 0]
click at [443, 381] on div "10" at bounding box center [456, 387] width 60 height 12
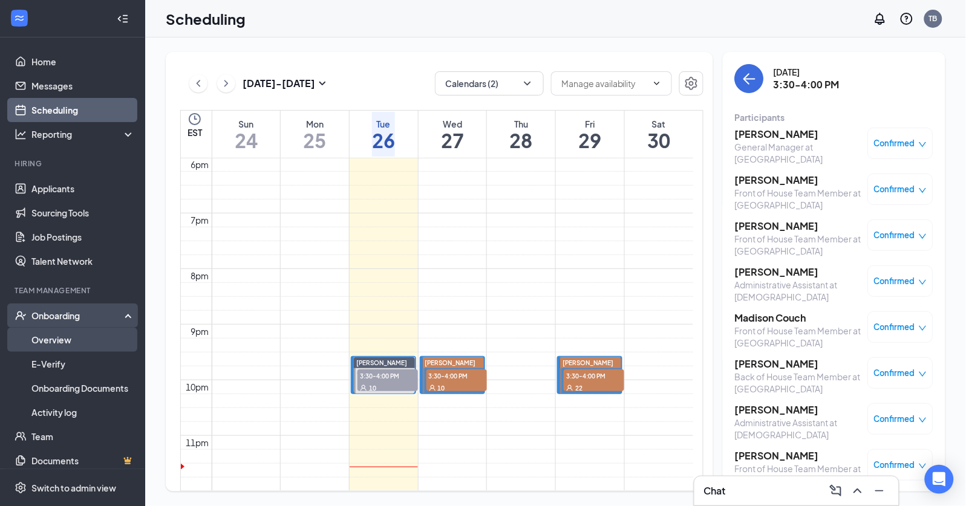
click at [84, 336] on link "Overview" at bounding box center [82, 340] width 103 height 24
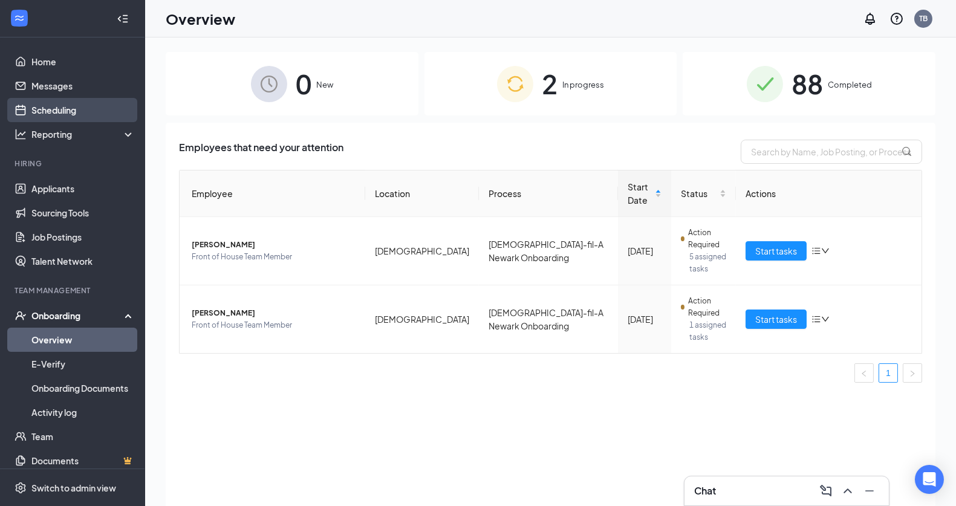
click at [42, 116] on link "Scheduling" at bounding box center [82, 110] width 103 height 24
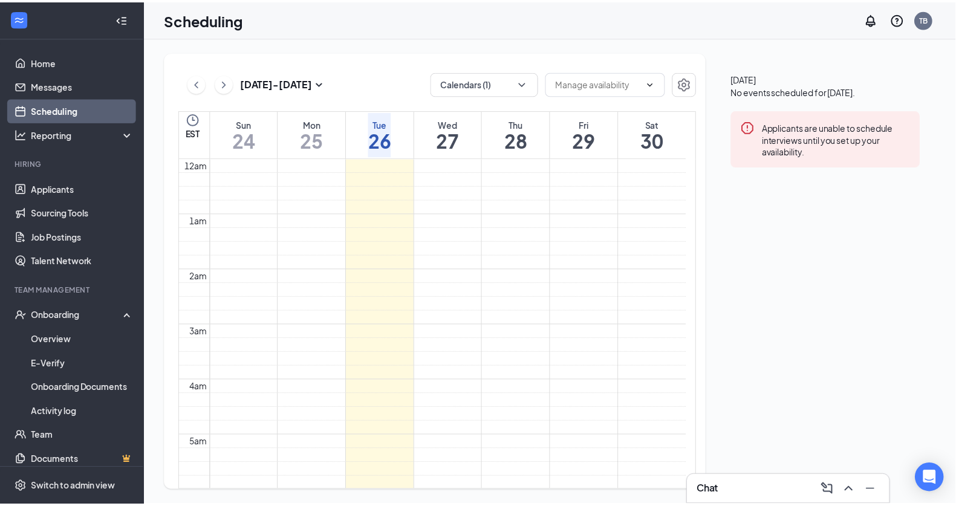
scroll to position [594, 0]
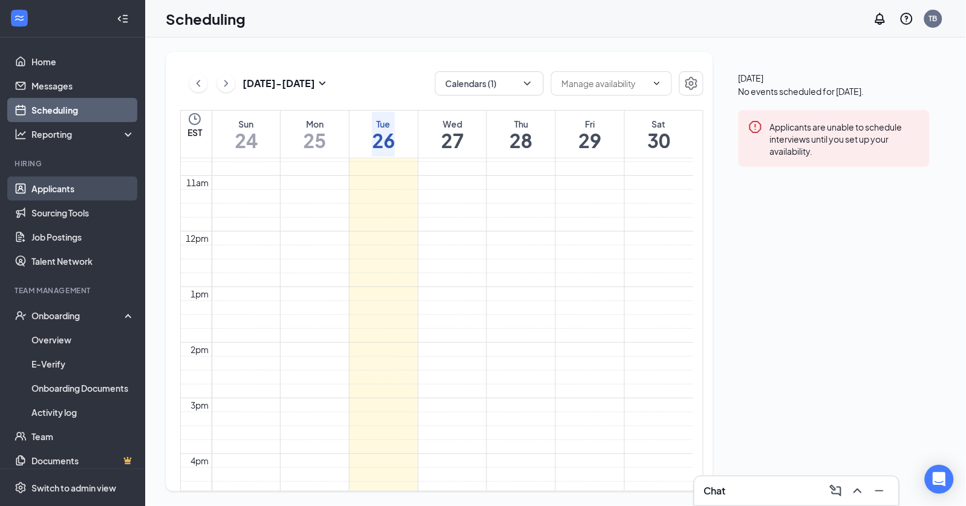
click at [74, 192] on link "Applicants" at bounding box center [82, 189] width 103 height 24
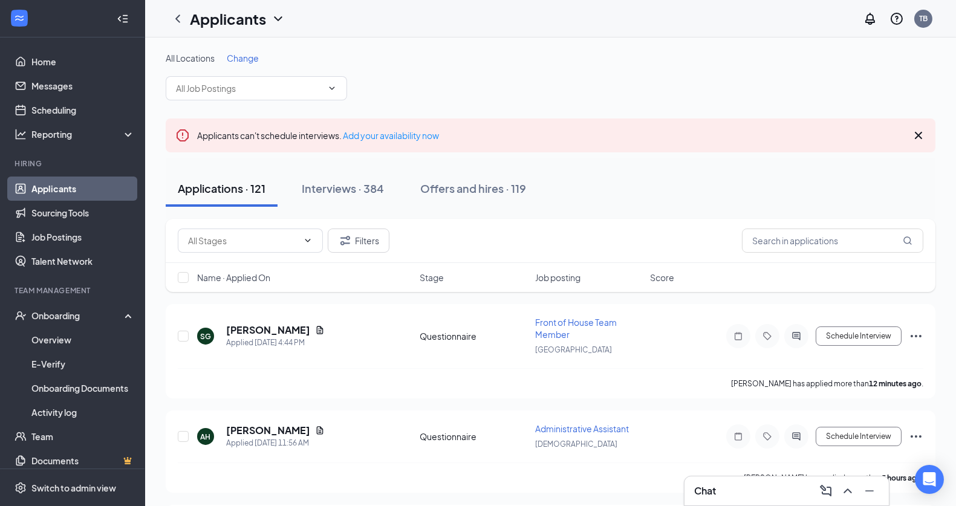
click at [595, 195] on div "Applications · 121 Interviews · 384 Offers and hires · 119" at bounding box center [551, 188] width 770 height 36
